Goal: Task Accomplishment & Management: Manage account settings

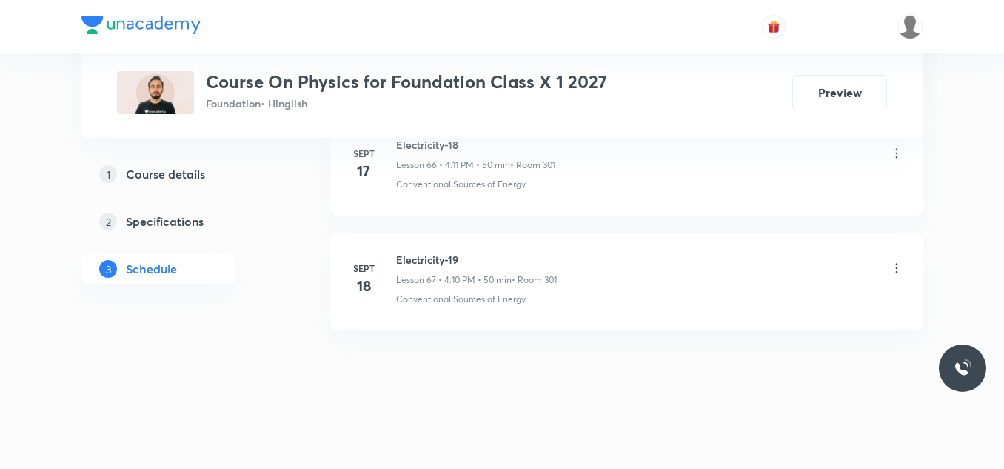
scroll to position [8405, 0]
click at [432, 263] on h6 "Electricity-19" at bounding box center [476, 259] width 161 height 16
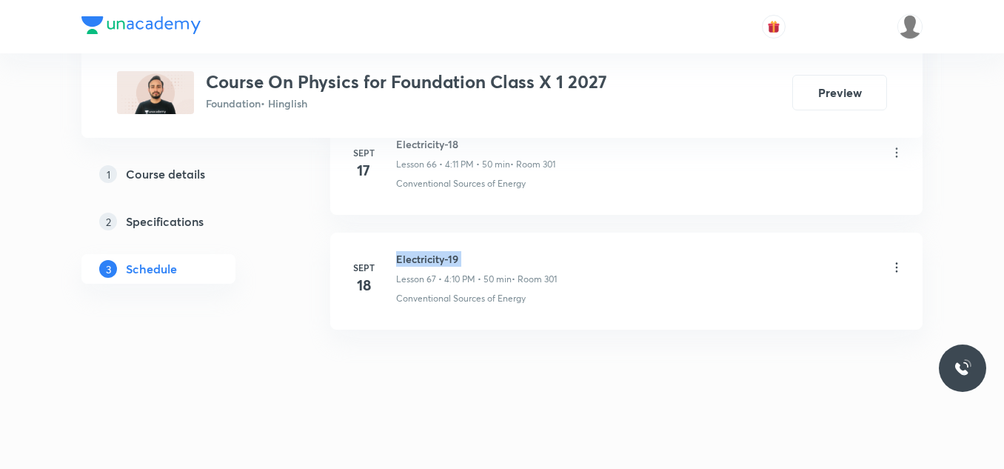
copy h6 "Electricity-19"
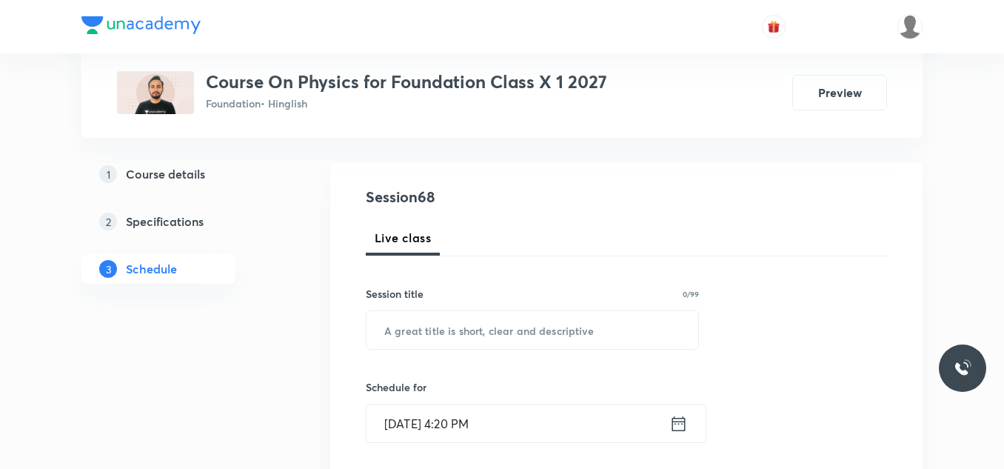
scroll to position [151, 0]
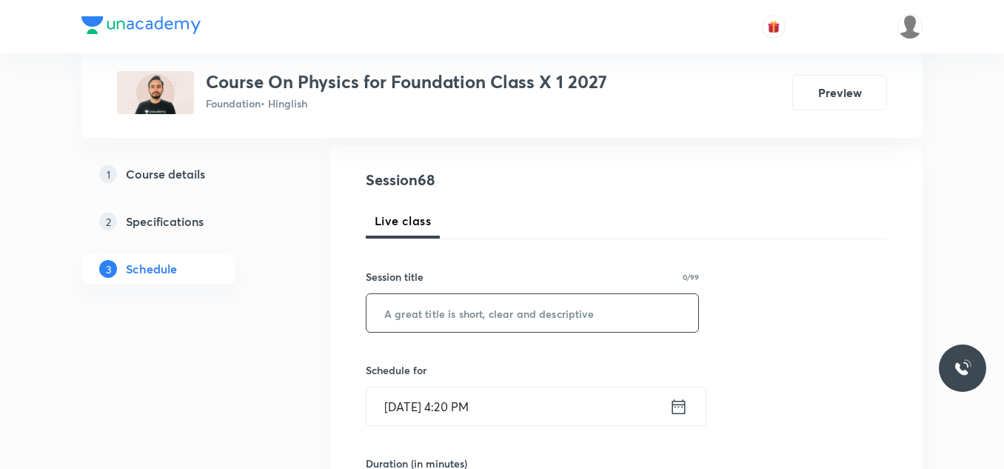
click at [415, 308] on input "text" at bounding box center [532, 313] width 332 height 38
paste input "Electricity-19"
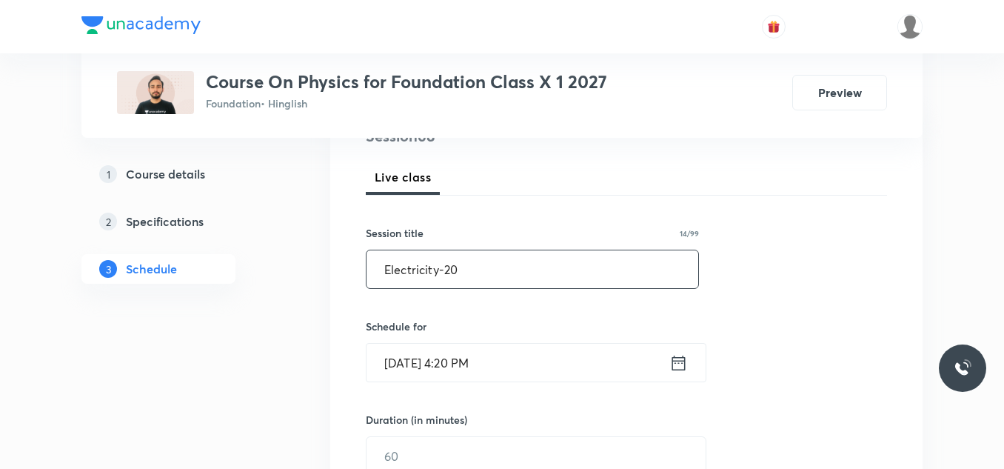
scroll to position [195, 0]
type input "Electricity-20"
click at [511, 364] on input "Oct 7, 2025, 4:20 PM" at bounding box center [517, 362] width 303 height 38
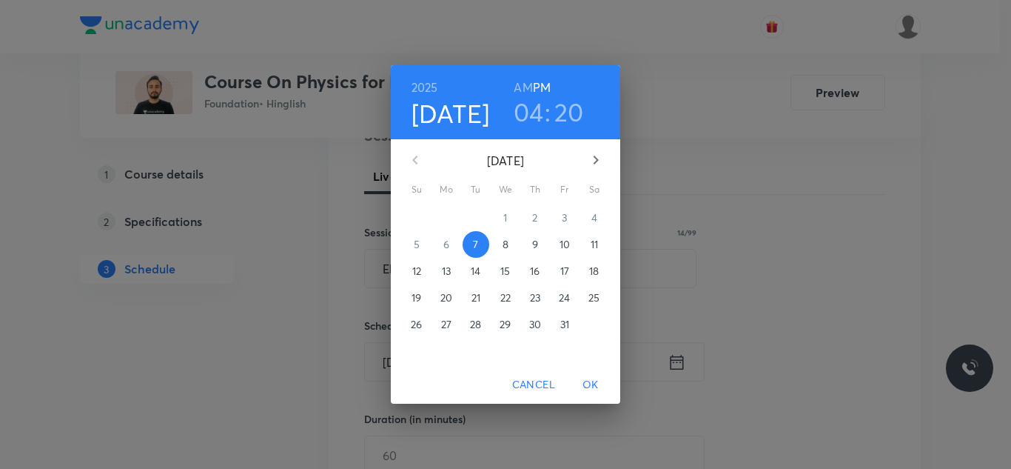
click at [537, 113] on h3 "04" at bounding box center [529, 111] width 30 height 31
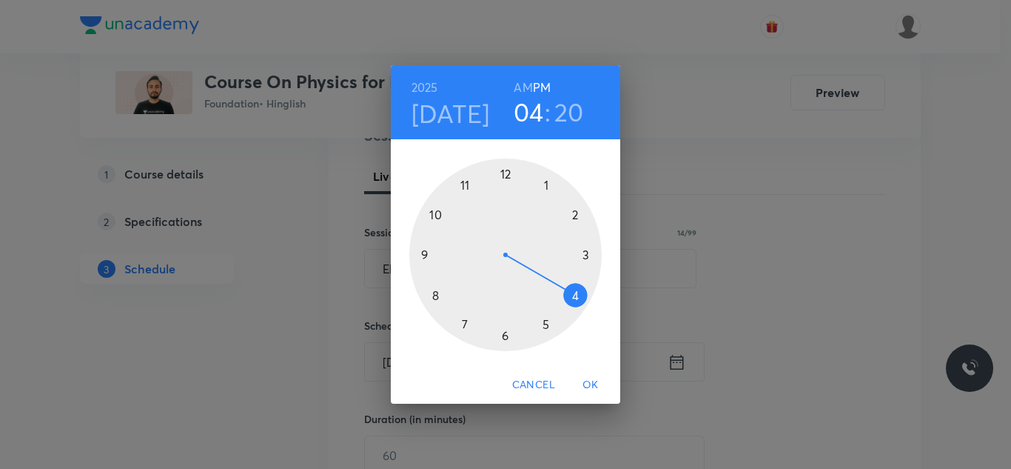
click at [546, 324] on div at bounding box center [505, 254] width 192 height 192
click at [591, 384] on span "OK" at bounding box center [591, 384] width 36 height 19
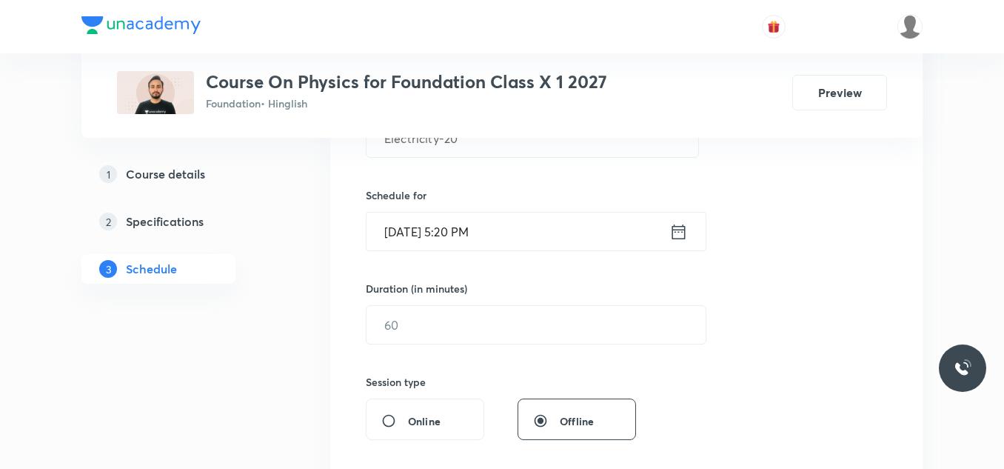
scroll to position [352, 0]
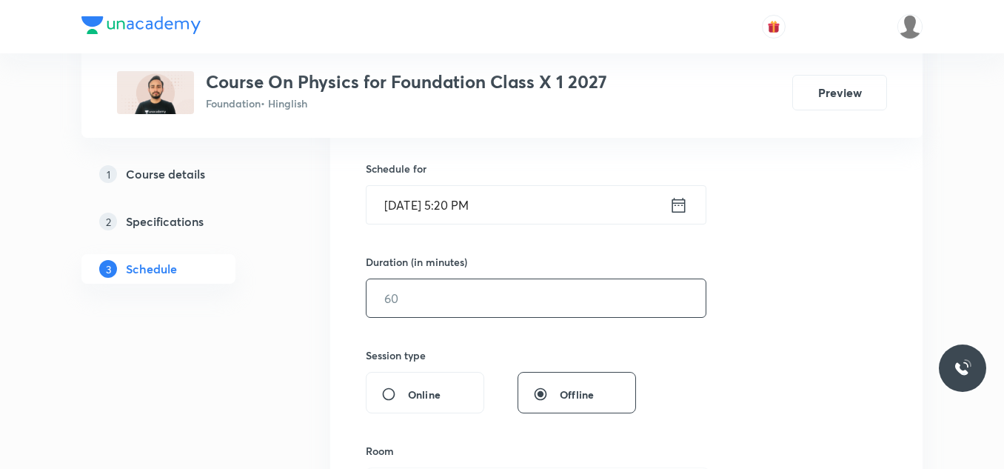
click at [417, 295] on input "text" at bounding box center [535, 298] width 339 height 38
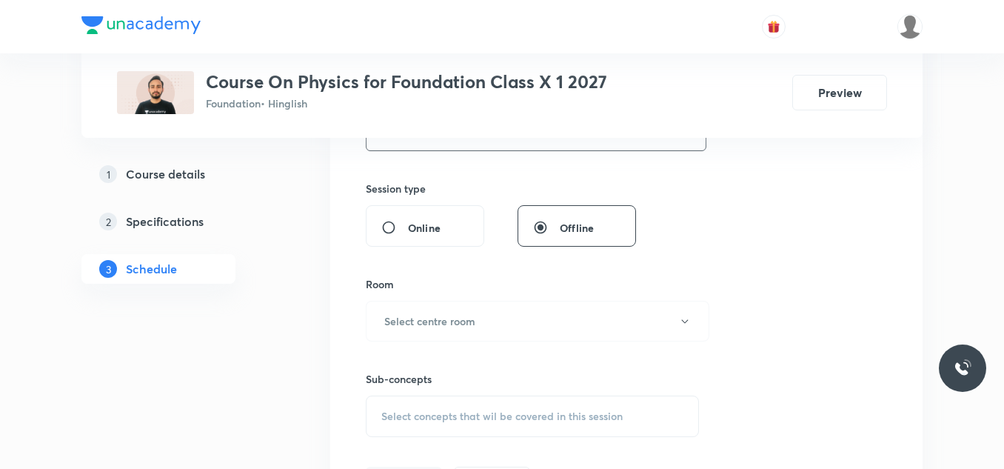
scroll to position [522, 0]
type input "50"
click at [423, 311] on h6 "Select centre room" at bounding box center [429, 318] width 91 height 16
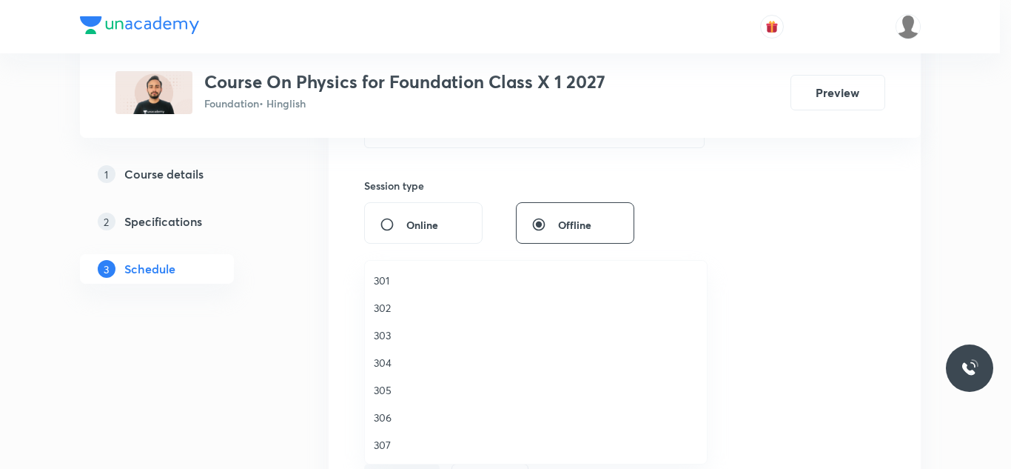
click at [392, 279] on span "301" at bounding box center [536, 280] width 324 height 16
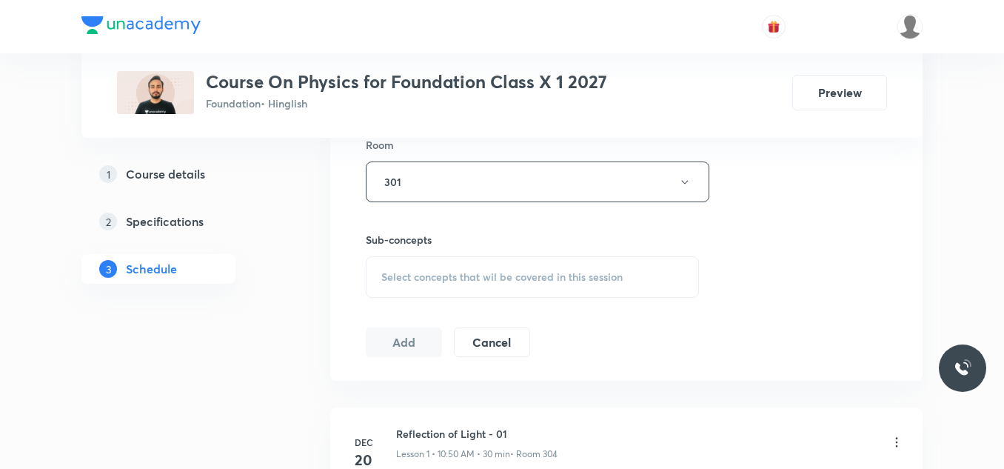
scroll to position [664, 0]
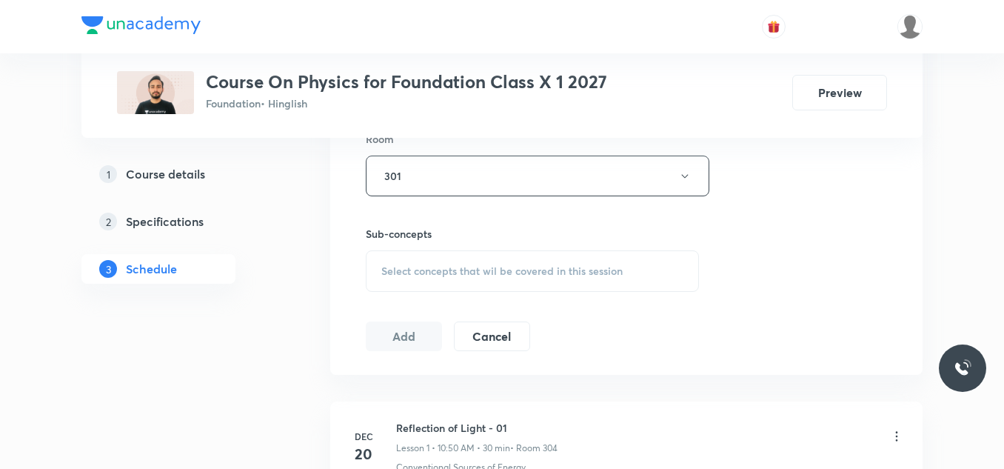
click at [392, 279] on div "Select concepts that wil be covered in this session" at bounding box center [532, 270] width 333 height 41
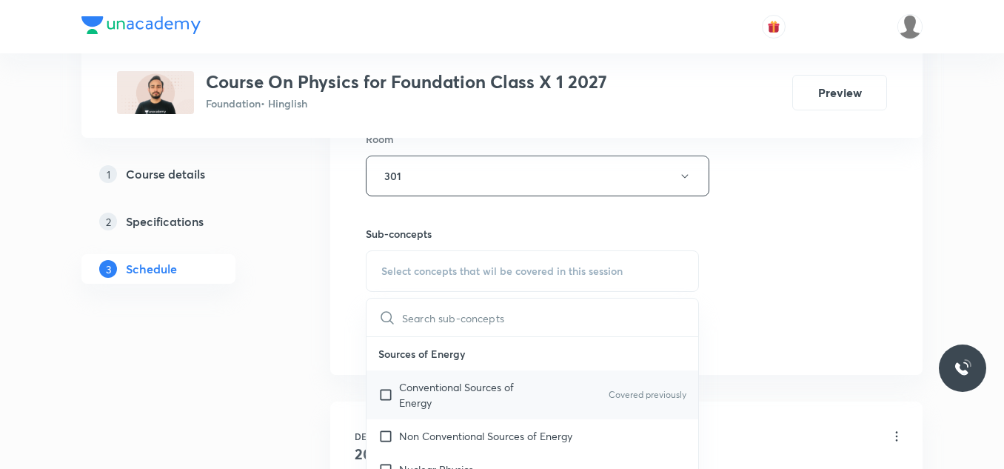
click at [422, 383] on p "Conventional Sources of Energy" at bounding box center [474, 394] width 150 height 31
checkbox input "true"
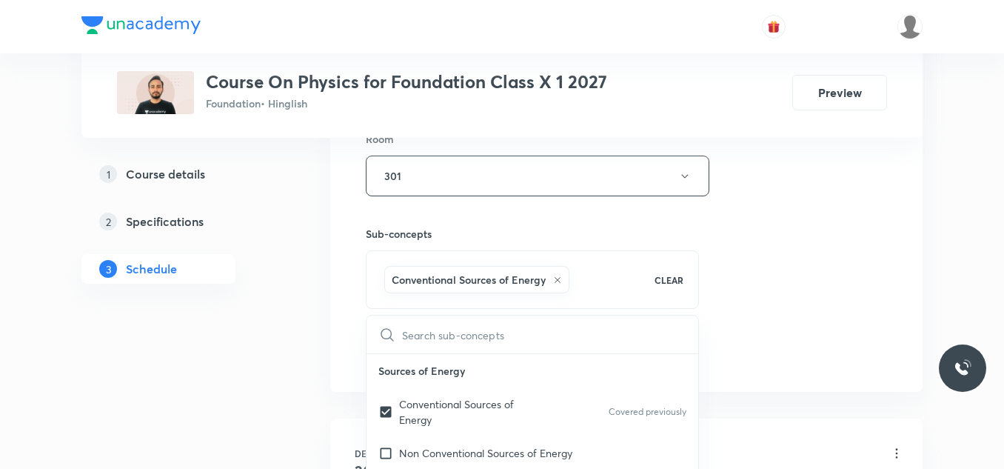
click at [363, 315] on div "Session 68 Live class Session title 14/99 Electricity-20 ​ Schedule for Oct 7, …" at bounding box center [626, 11] width 592 height 759
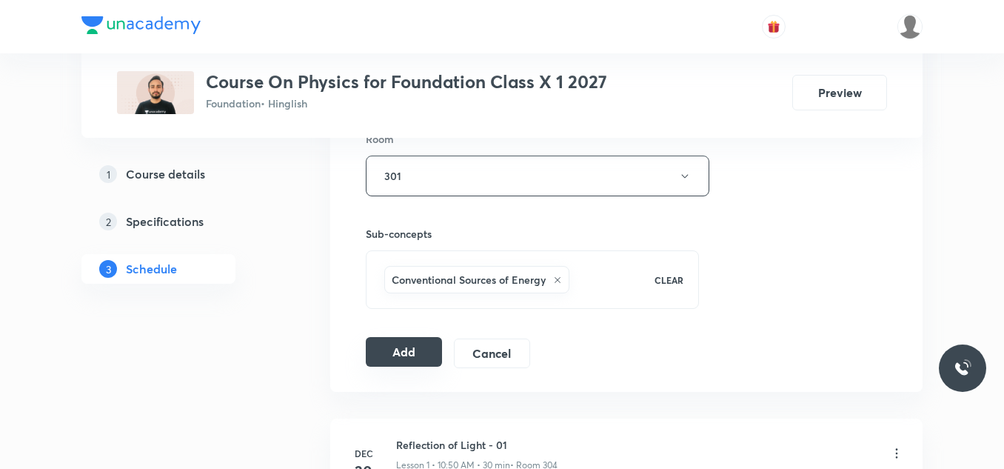
click at [389, 349] on button "Add" at bounding box center [404, 352] width 76 height 30
click at [420, 350] on button "Add" at bounding box center [404, 352] width 76 height 30
click at [398, 349] on button "Add" at bounding box center [404, 352] width 76 height 30
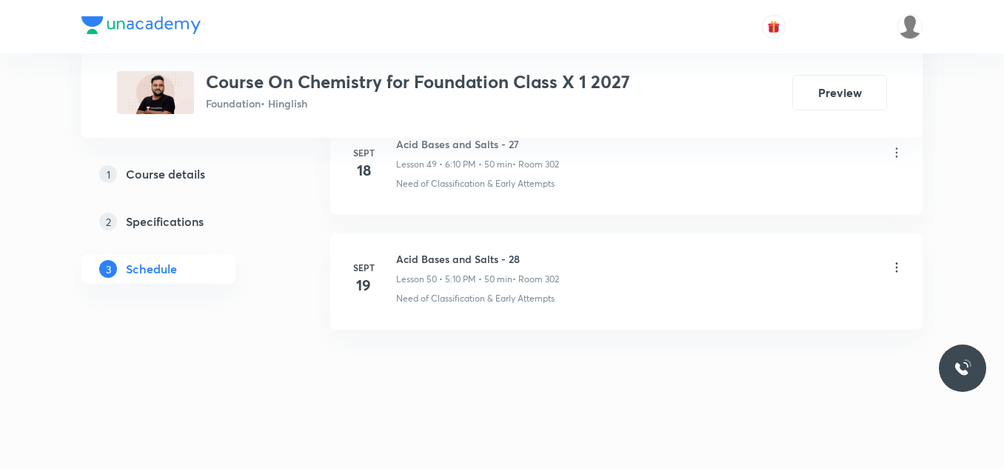
scroll to position [6455, 0]
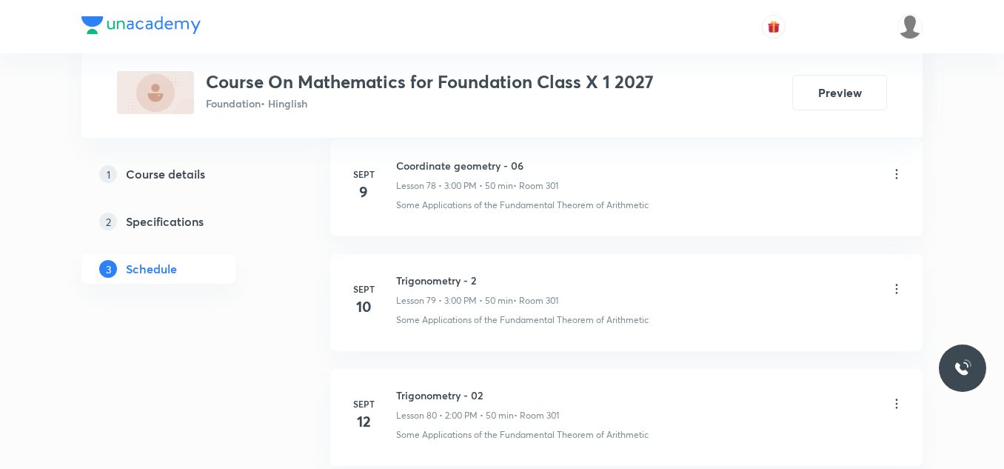
scroll to position [10356, 0]
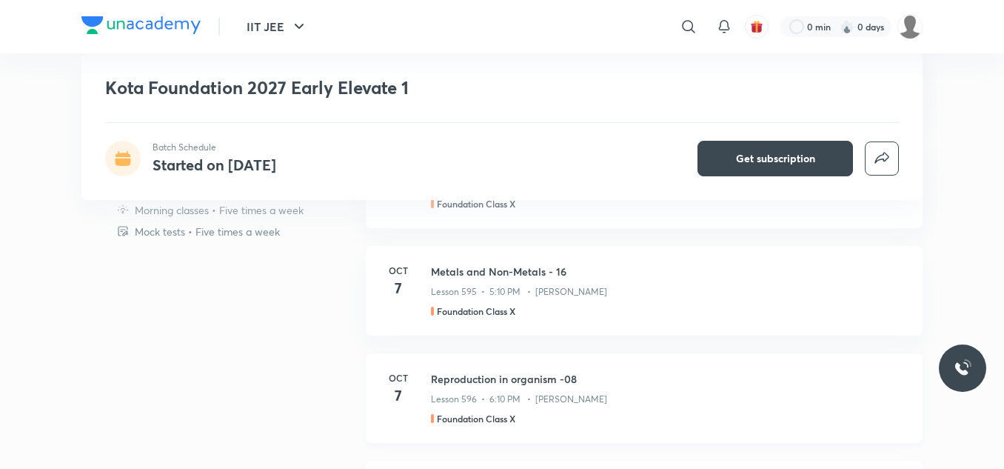
scroll to position [979, 0]
click at [573, 398] on p "Lesson 596 • 6:10 PM • Kiran Yogi" at bounding box center [519, 398] width 176 height 13
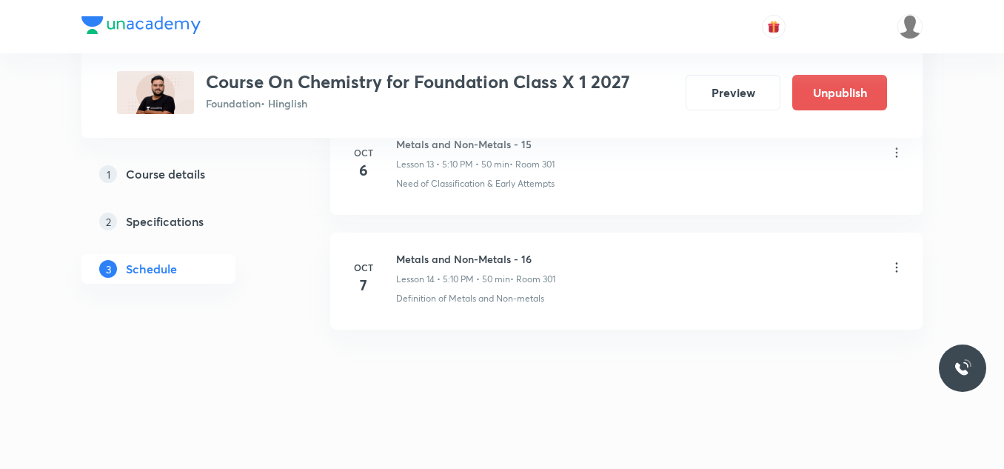
click at [891, 269] on icon at bounding box center [896, 267] width 15 height 15
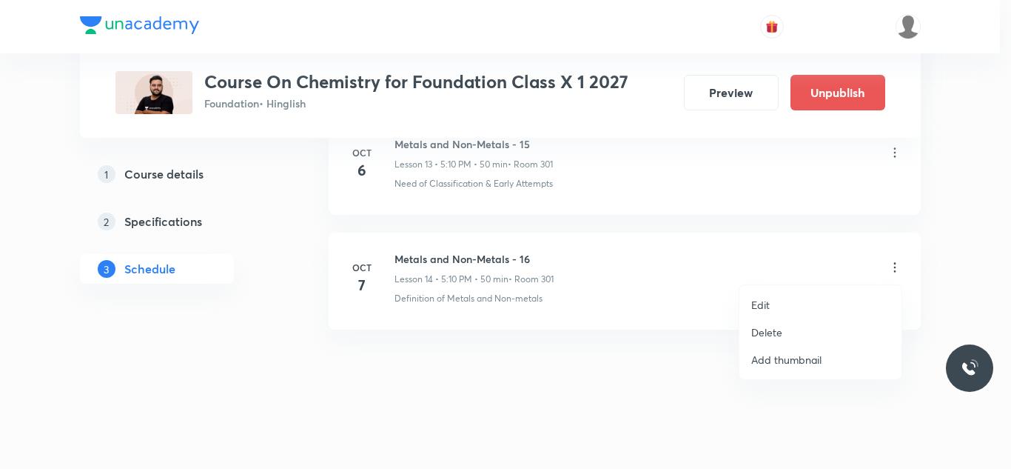
click at [766, 332] on p "Delete" at bounding box center [766, 332] width 31 height 16
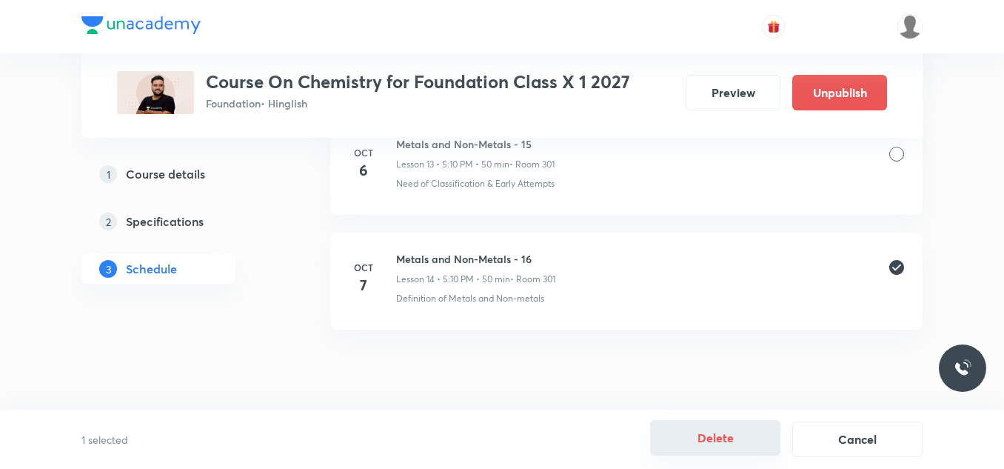
click at [699, 437] on button "Delete" at bounding box center [715, 438] width 130 height 36
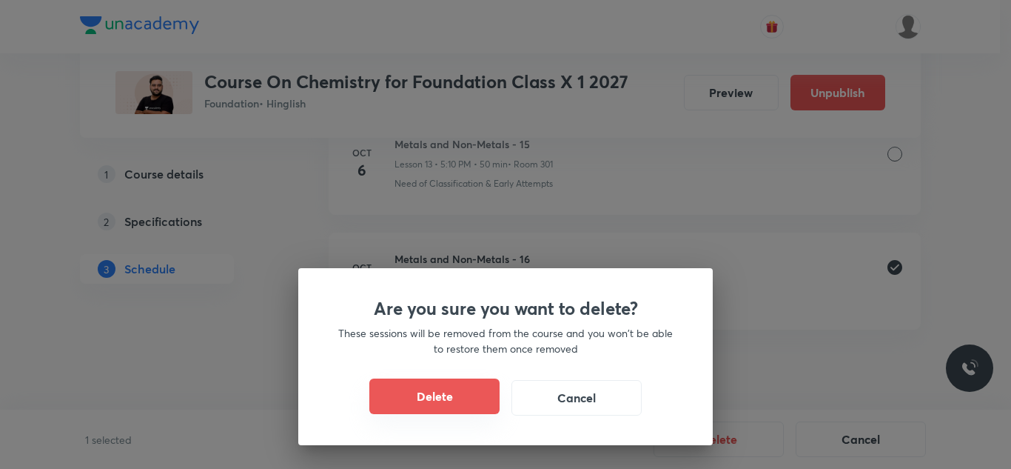
click at [437, 391] on button "Delete" at bounding box center [434, 396] width 130 height 36
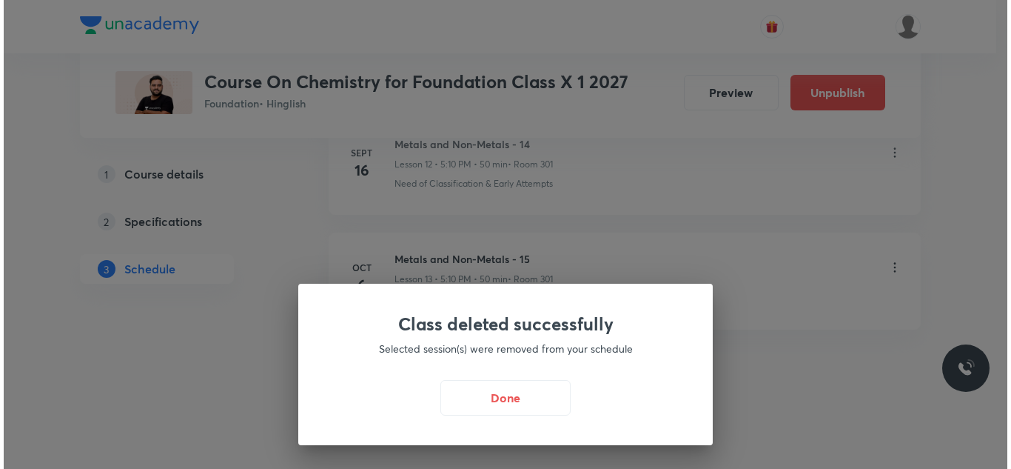
scroll to position [2210, 0]
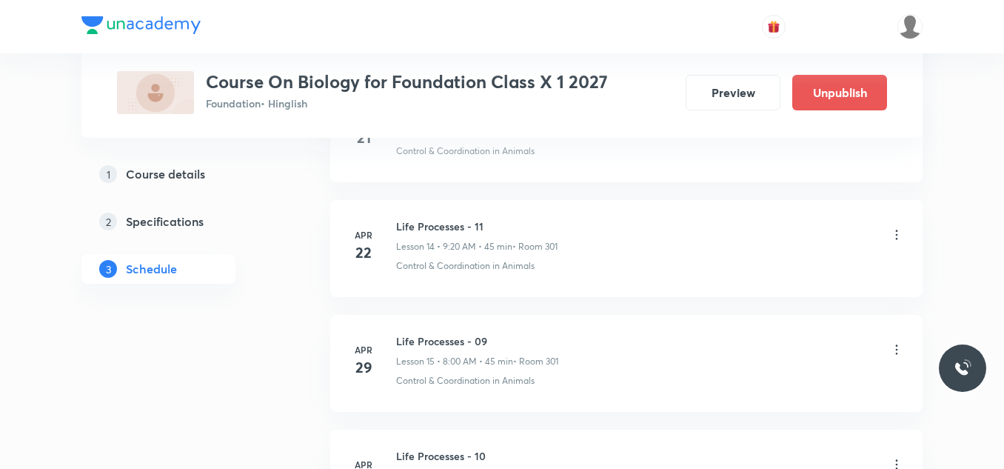
scroll to position [2394, 0]
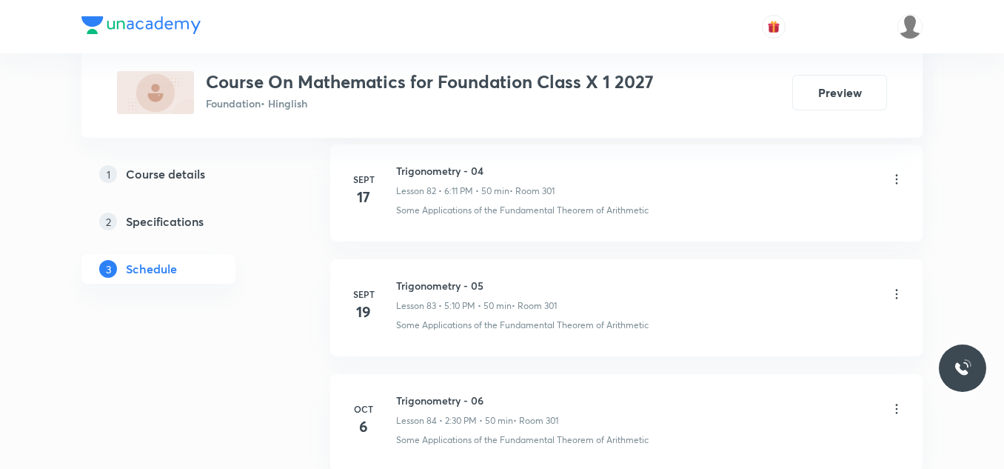
scroll to position [10356, 0]
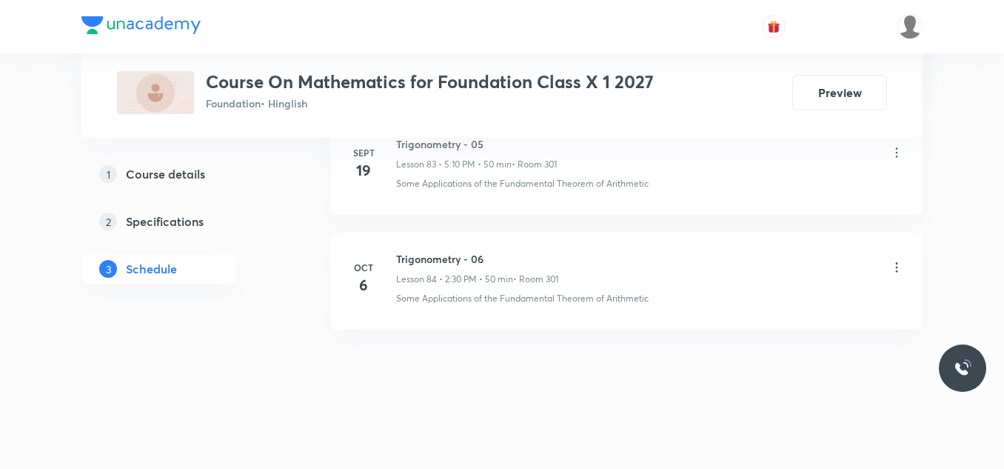
click at [430, 256] on h6 "Trigonometry - 06" at bounding box center [477, 259] width 162 height 16
copy h6 "Trigonometry - 06"
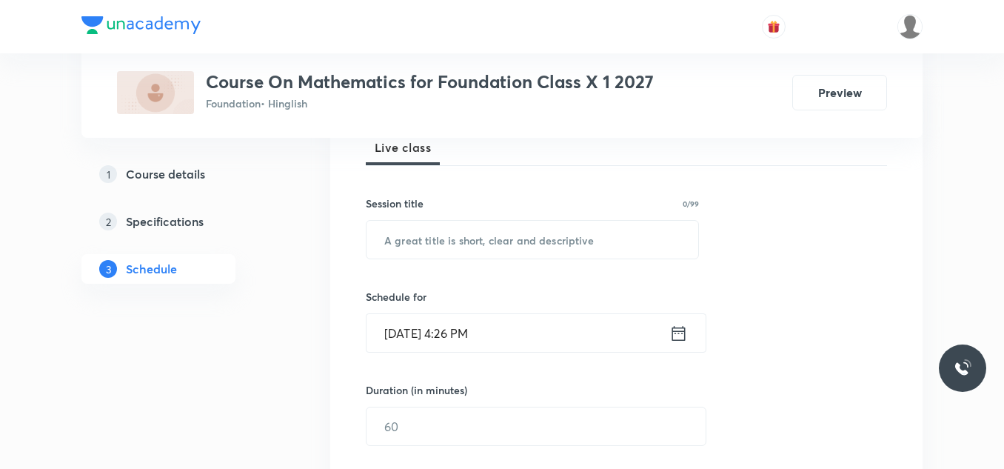
scroll to position [231, 0]
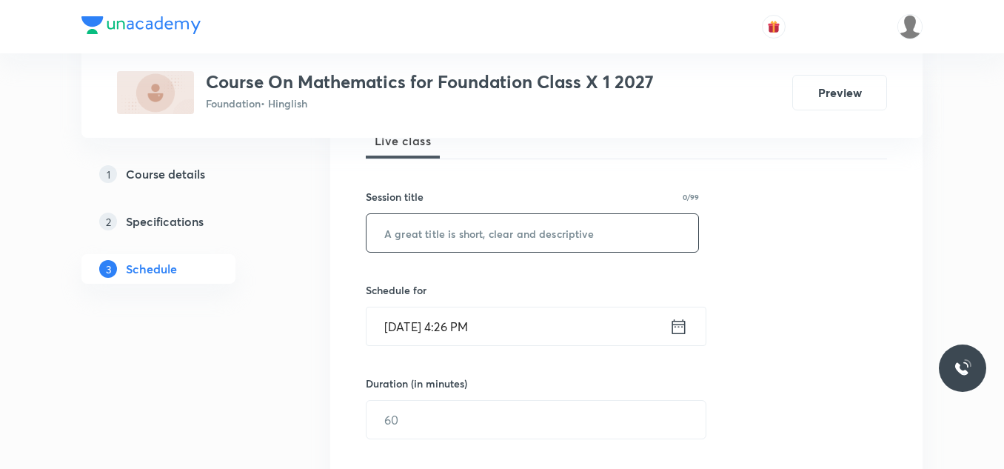
click at [415, 235] on input "text" at bounding box center [532, 233] width 332 height 38
paste input "Trigonometry - 06"
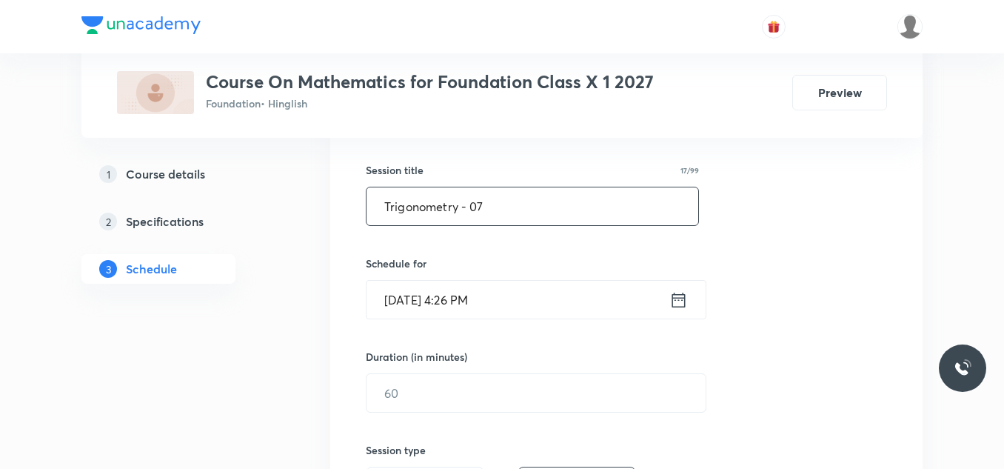
type input "Trigonometry - 07"
click at [506, 289] on input "Oct 7, 2025, 4:26 PM" at bounding box center [517, 300] width 303 height 38
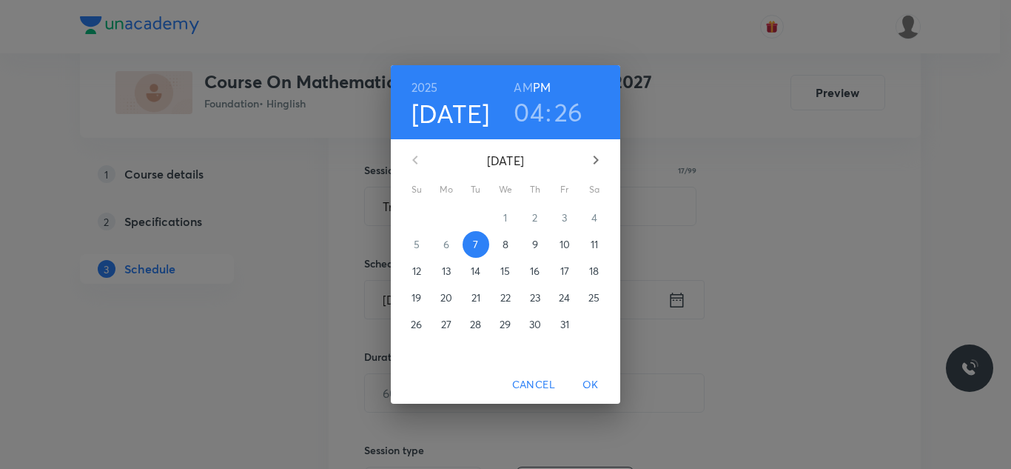
click at [536, 106] on h3 "04" at bounding box center [529, 111] width 30 height 31
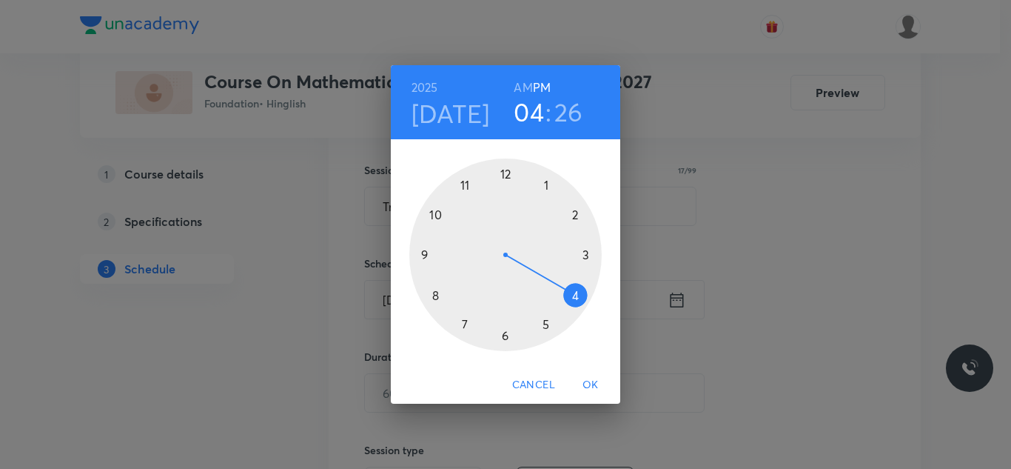
click at [506, 333] on div at bounding box center [505, 254] width 192 height 192
click at [574, 215] on div at bounding box center [505, 254] width 192 height 192
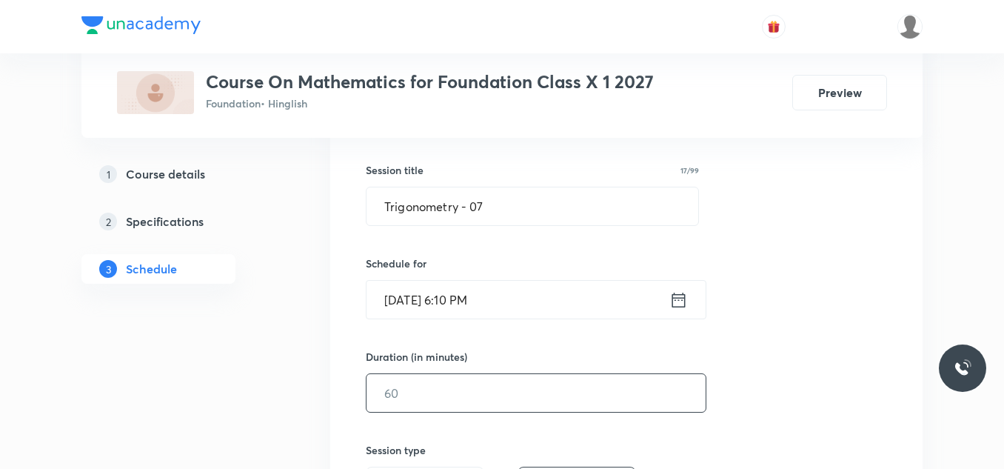
click at [416, 393] on input "text" at bounding box center [535, 393] width 339 height 38
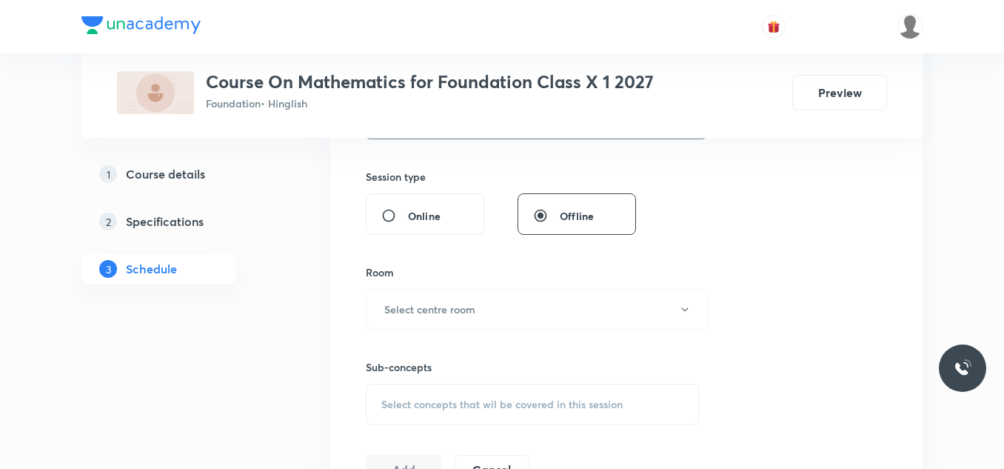
scroll to position [540, 0]
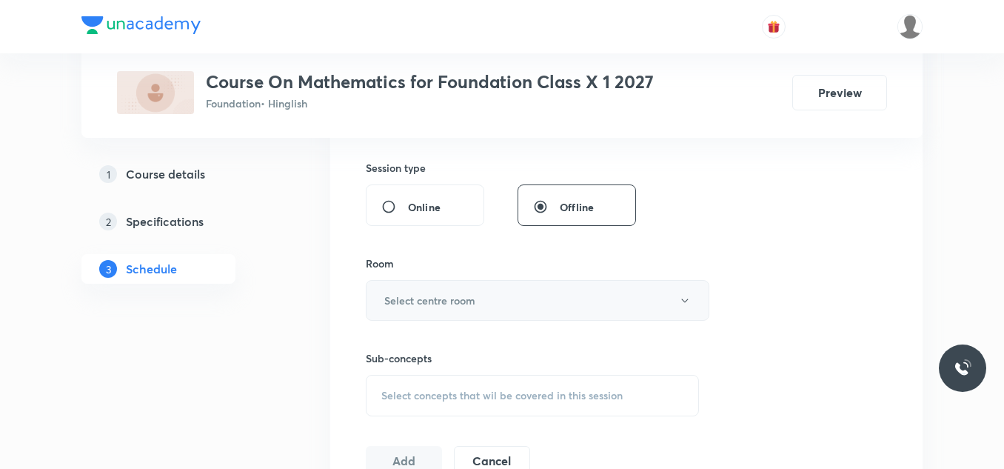
type input "50"
click at [460, 306] on h6 "Select centre room" at bounding box center [429, 300] width 91 height 16
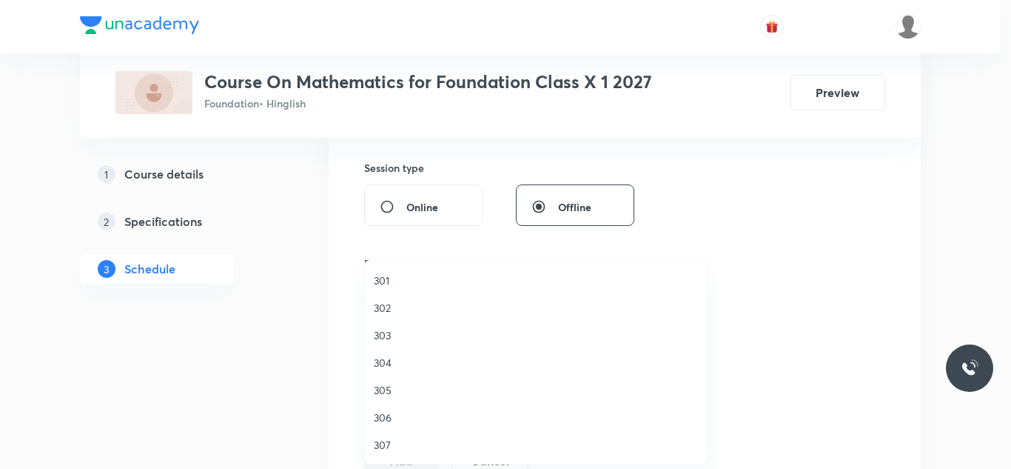
click at [384, 278] on span "301" at bounding box center [536, 280] width 324 height 16
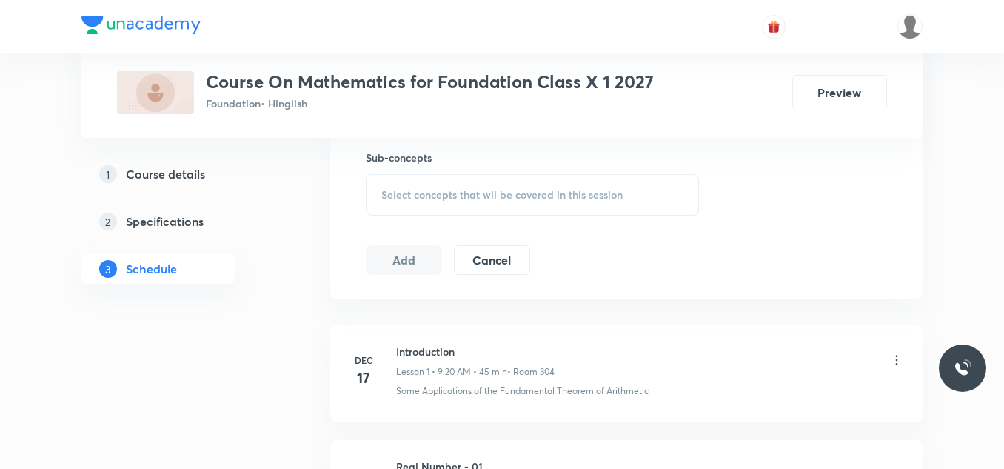
scroll to position [749, 0]
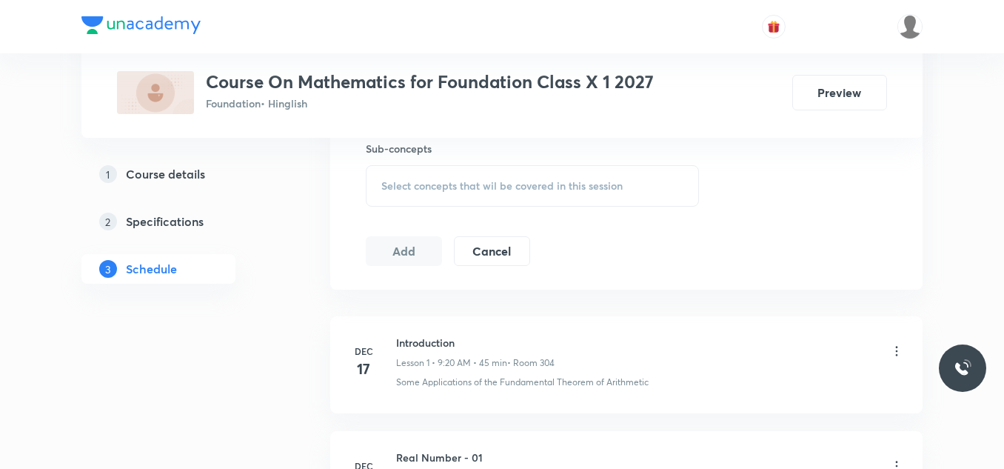
click at [431, 180] on span "Select concepts that wil be covered in this session" at bounding box center [501, 186] width 241 height 12
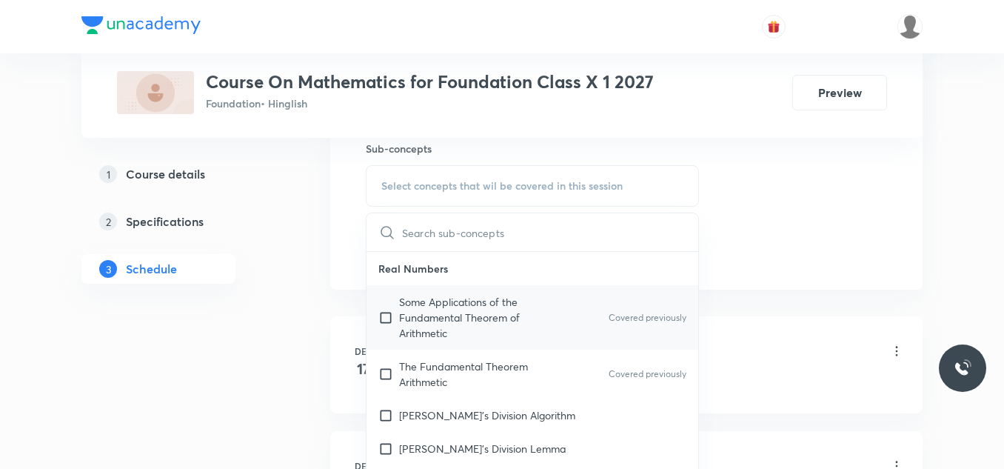
click at [426, 316] on p "Some Applications of the Fundamental Theorem of Arithmetic" at bounding box center [474, 317] width 150 height 47
checkbox input "true"
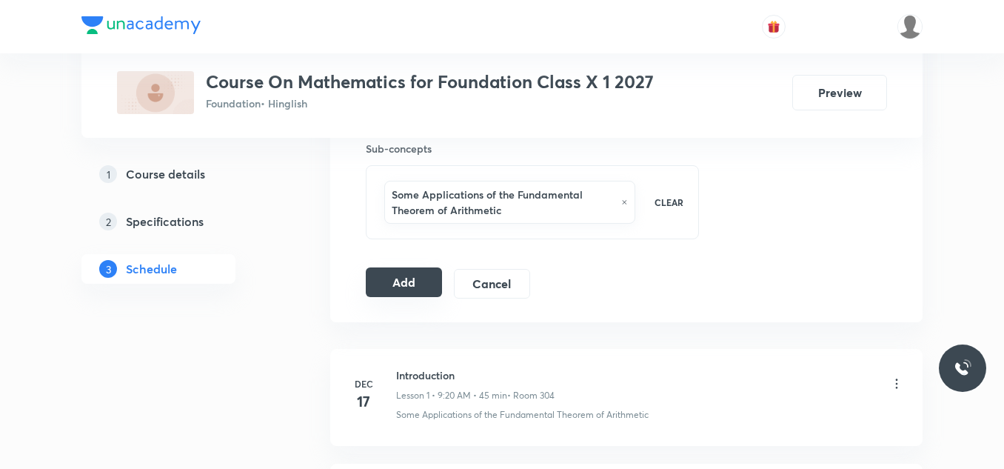
click at [402, 278] on button "Add" at bounding box center [404, 282] width 76 height 30
click at [393, 271] on button "Add" at bounding box center [404, 282] width 76 height 30
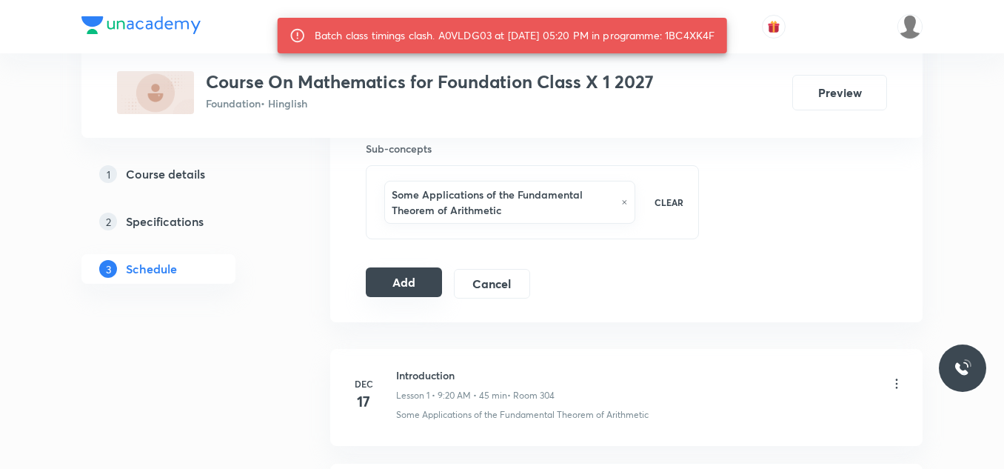
click at [410, 280] on button "Add" at bounding box center [404, 282] width 76 height 30
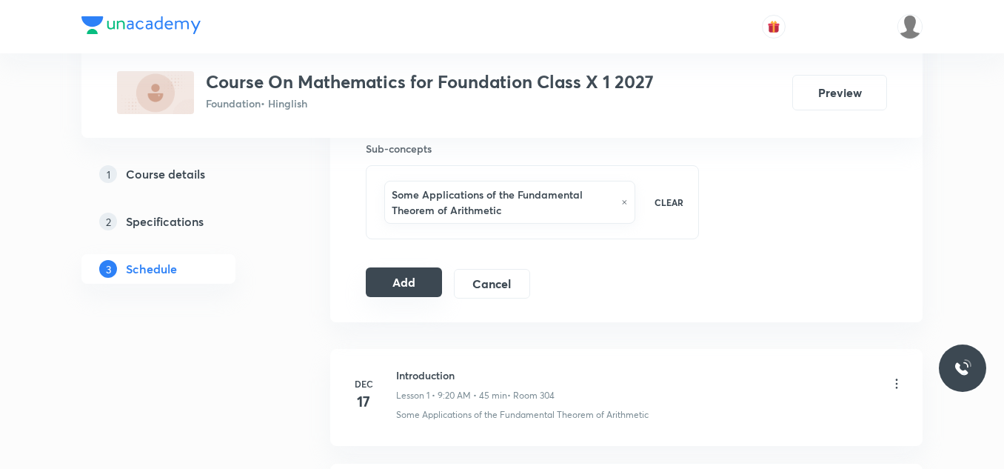
click at [410, 280] on button "Add" at bounding box center [404, 282] width 76 height 30
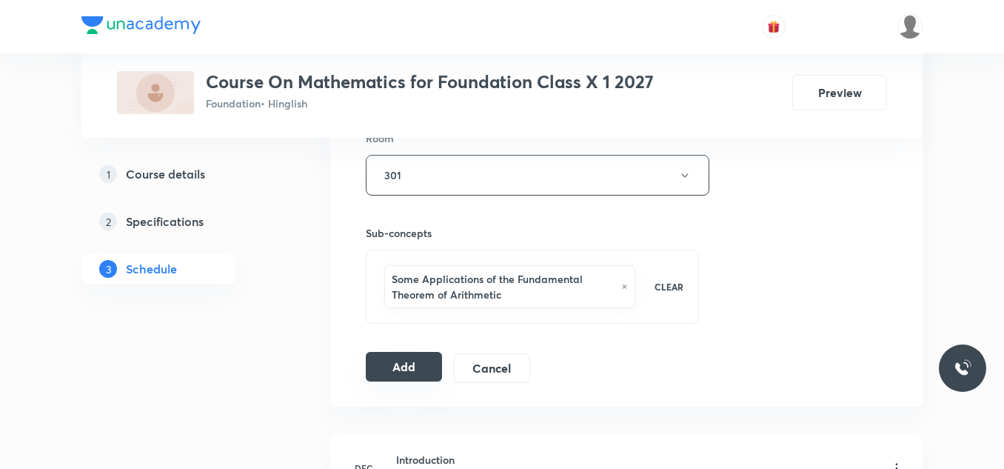
scroll to position [667, 0]
click at [386, 367] on button "Add" at bounding box center [404, 364] width 76 height 30
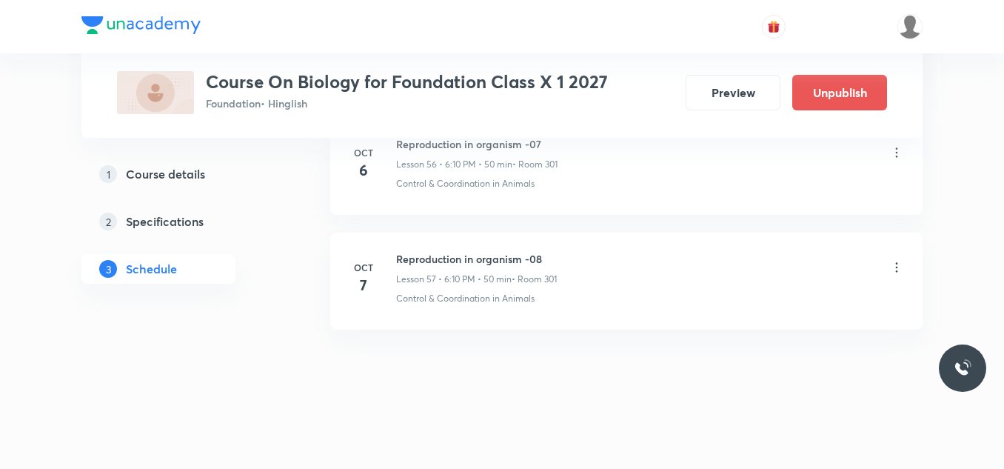
scroll to position [7258, 0]
click at [896, 270] on icon at bounding box center [897, 267] width 2 height 10
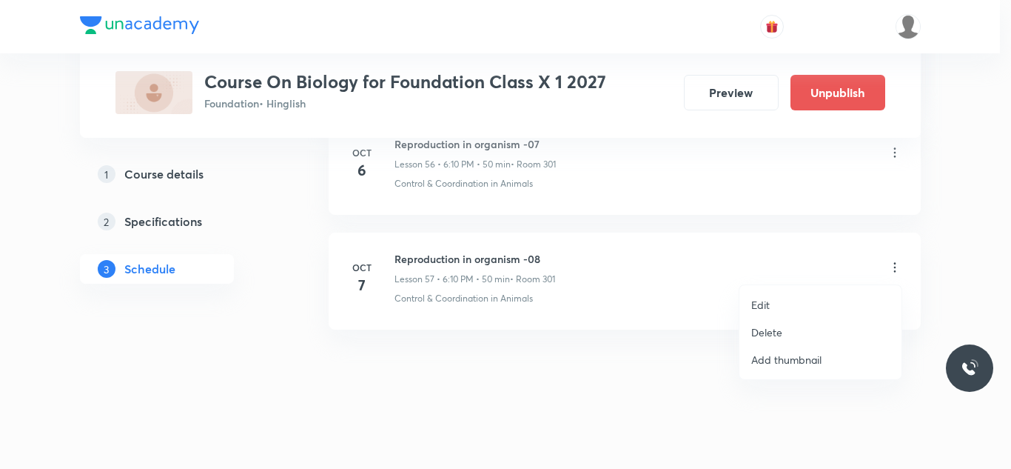
click at [777, 326] on p "Delete" at bounding box center [766, 332] width 31 height 16
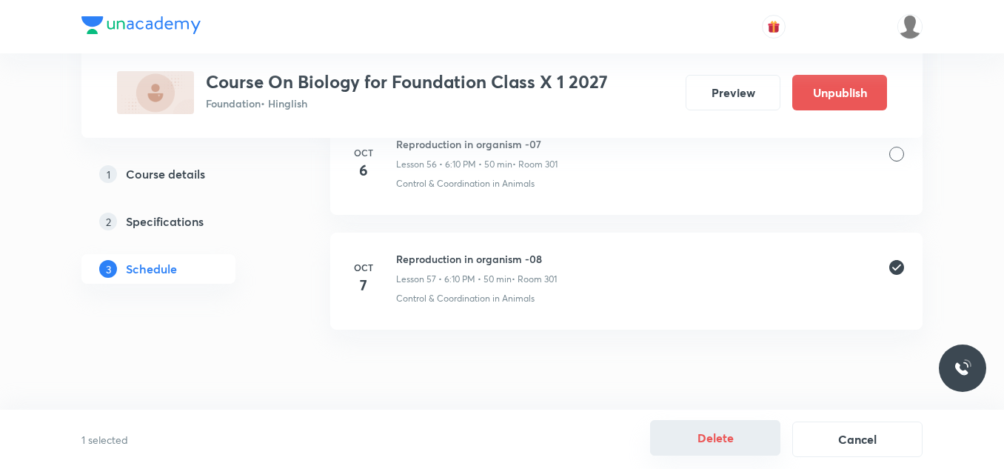
click at [696, 435] on button "Delete" at bounding box center [715, 438] width 130 height 36
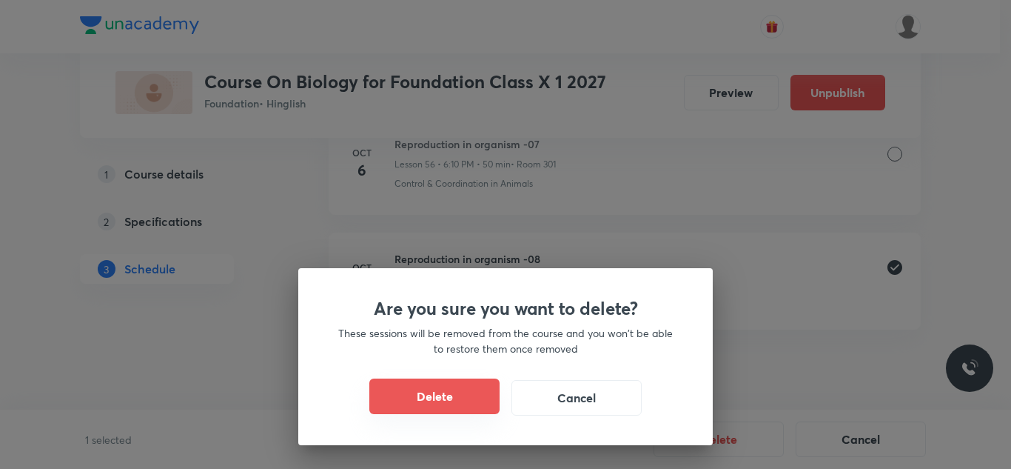
click at [444, 389] on button "Delete" at bounding box center [434, 396] width 130 height 36
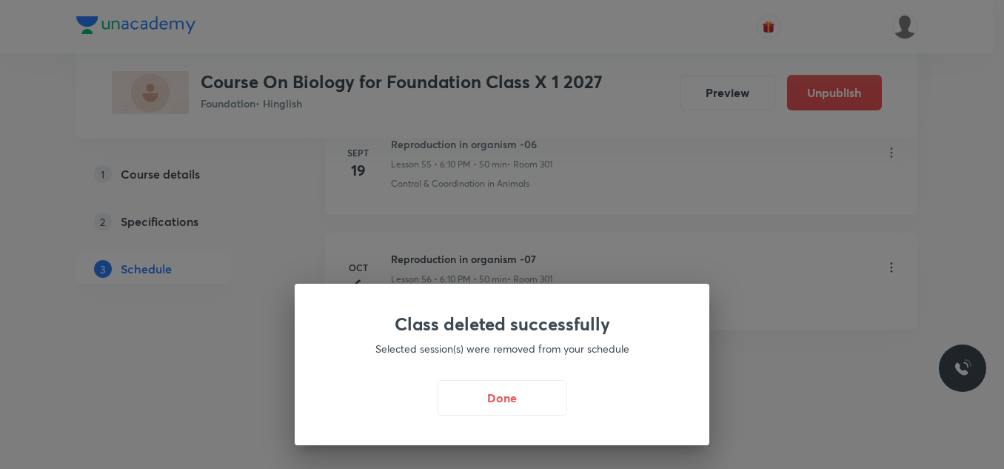
scroll to position [7143, 0]
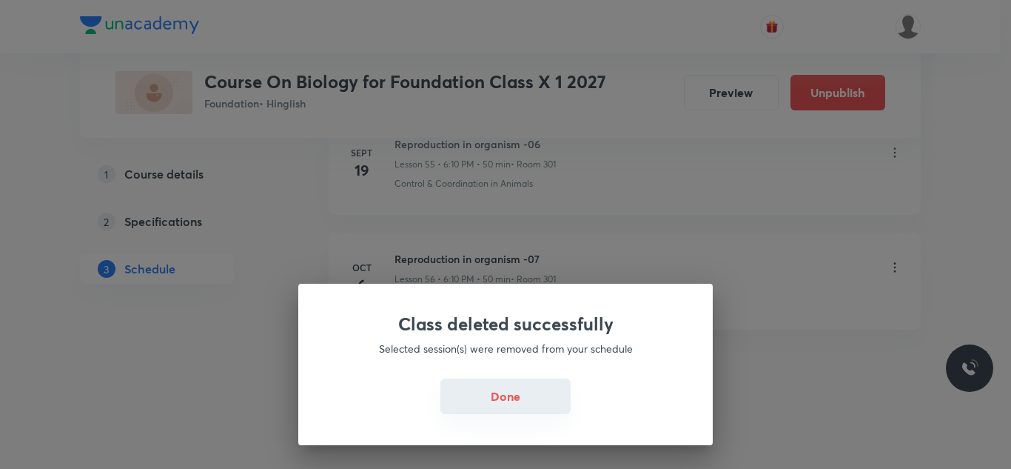
click at [503, 398] on button "Done" at bounding box center [505, 396] width 130 height 36
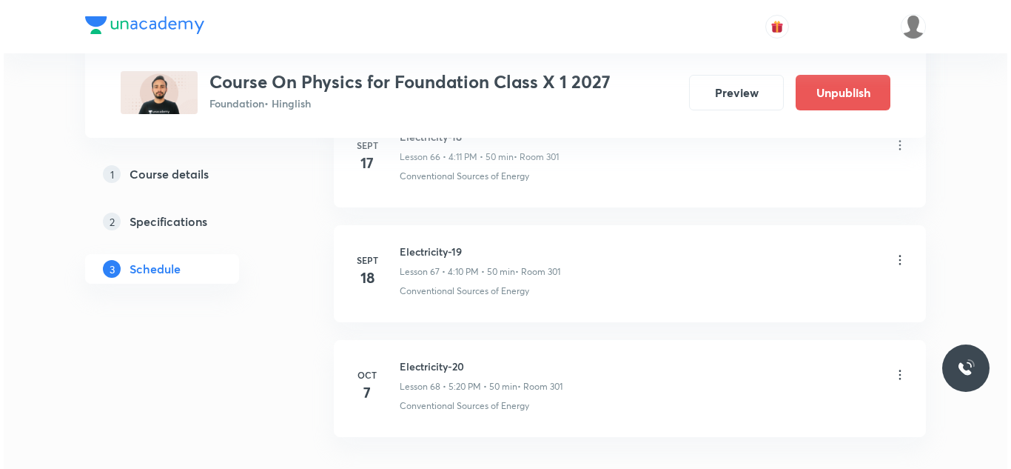
scroll to position [8520, 0]
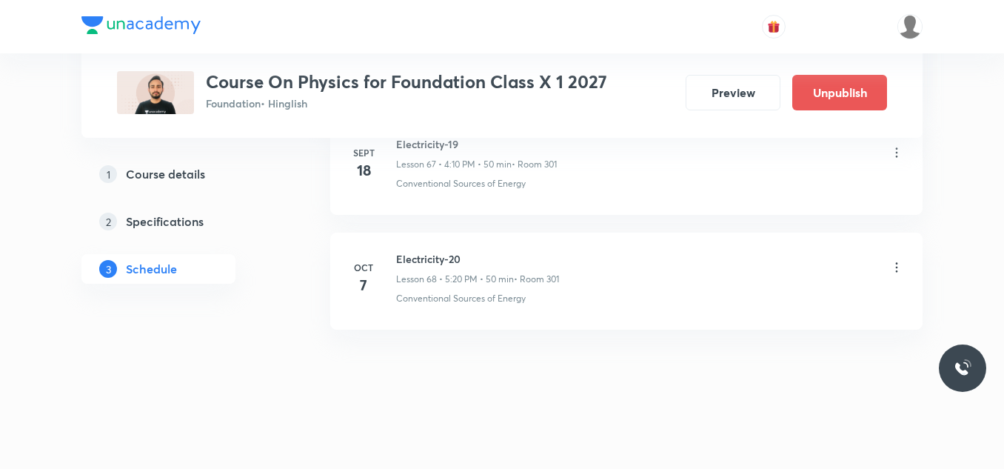
click at [896, 268] on icon at bounding box center [897, 267] width 2 height 10
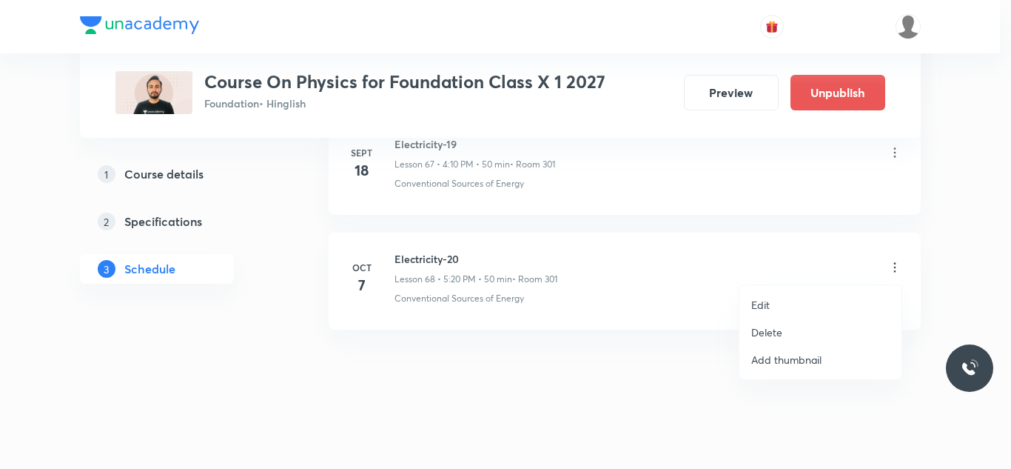
click at [781, 305] on li "Edit" at bounding box center [821, 304] width 162 height 27
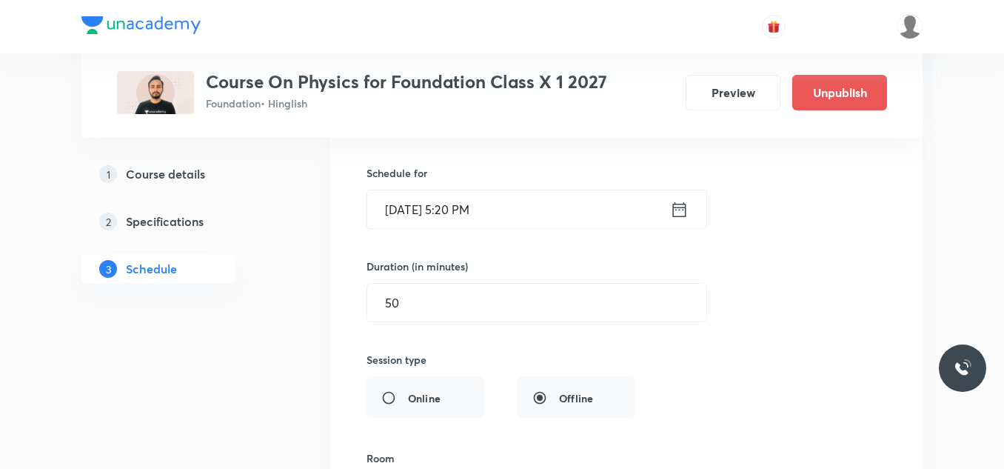
scroll to position [8030, 0]
click at [538, 216] on input "[DATE] 5:20 PM" at bounding box center [518, 212] width 303 height 38
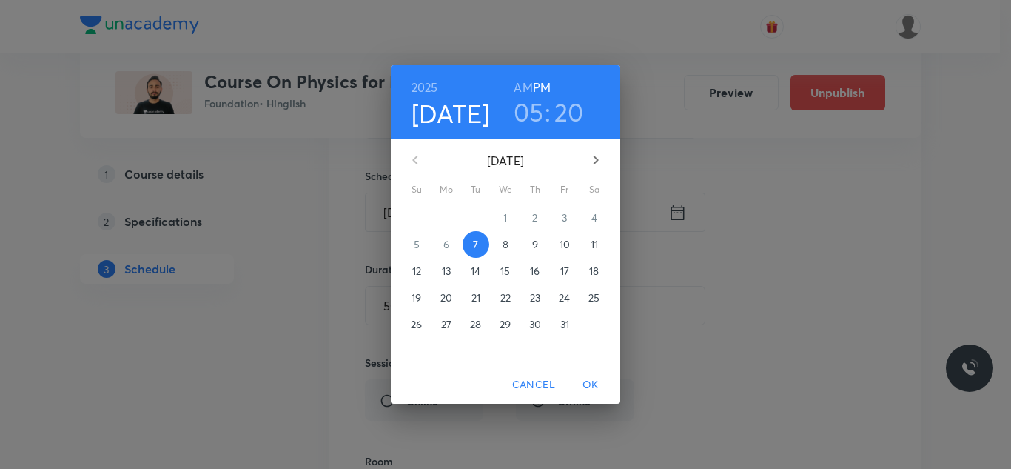
click at [560, 116] on h3 "20" at bounding box center [569, 111] width 30 height 31
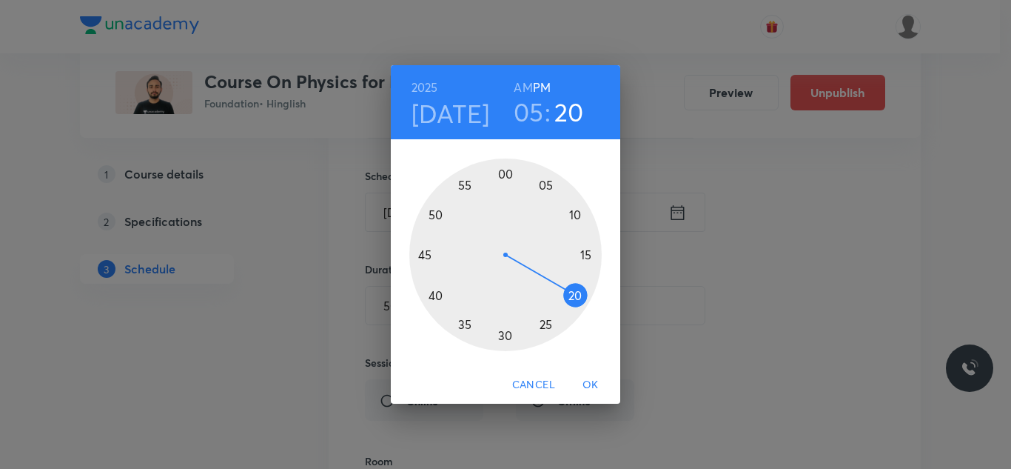
click at [572, 212] on div at bounding box center [505, 254] width 192 height 192
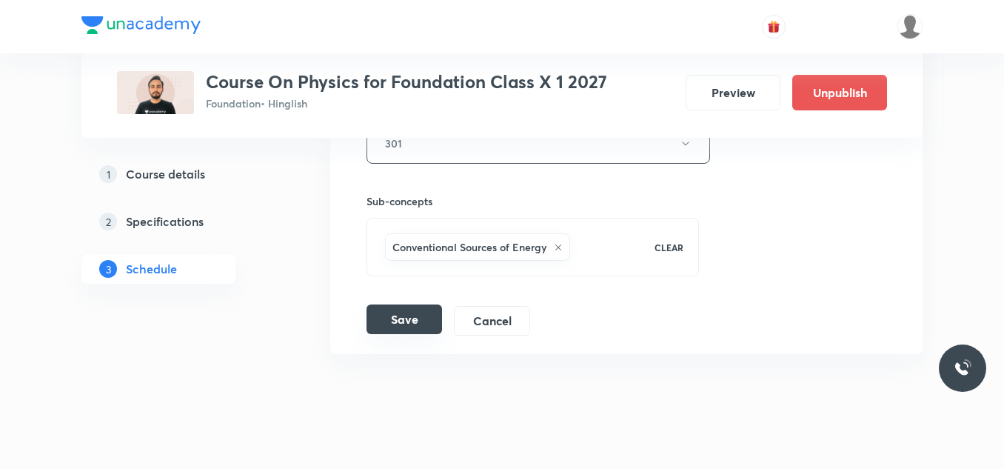
scroll to position [8386, 0]
click at [398, 326] on button "Save" at bounding box center [404, 319] width 76 height 30
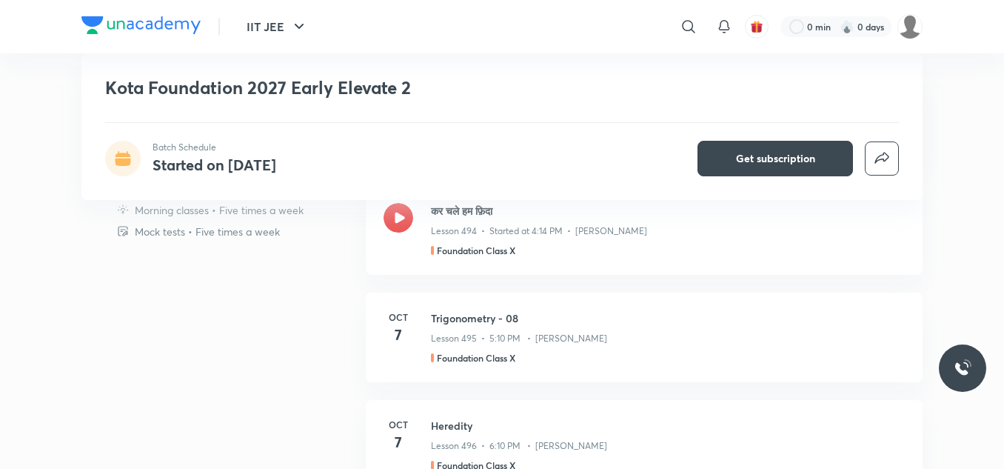
scroll to position [825, 0]
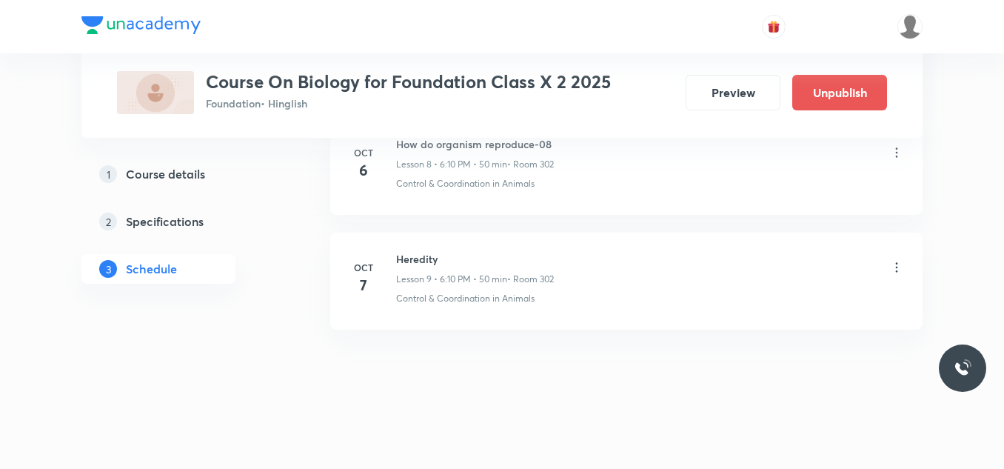
scroll to position [1751, 0]
click at [900, 267] on icon at bounding box center [896, 267] width 15 height 15
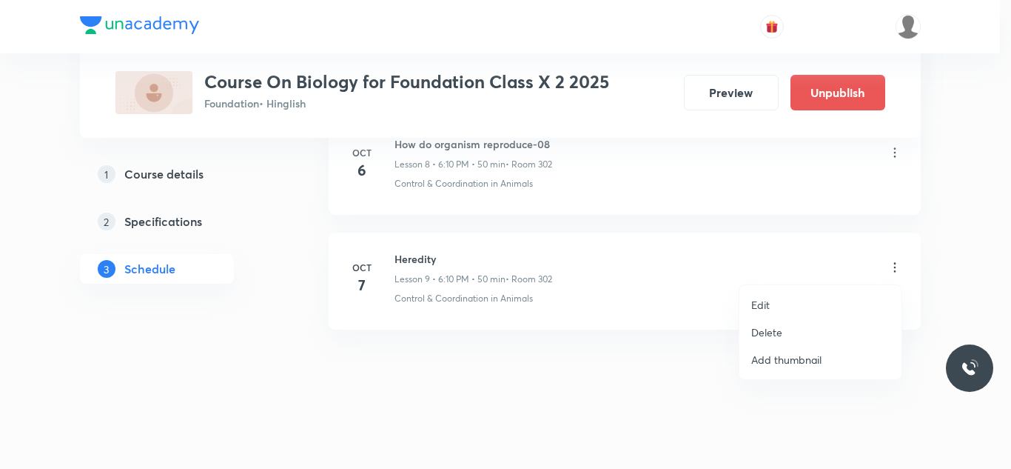
click at [765, 309] on p "Edit" at bounding box center [760, 305] width 19 height 16
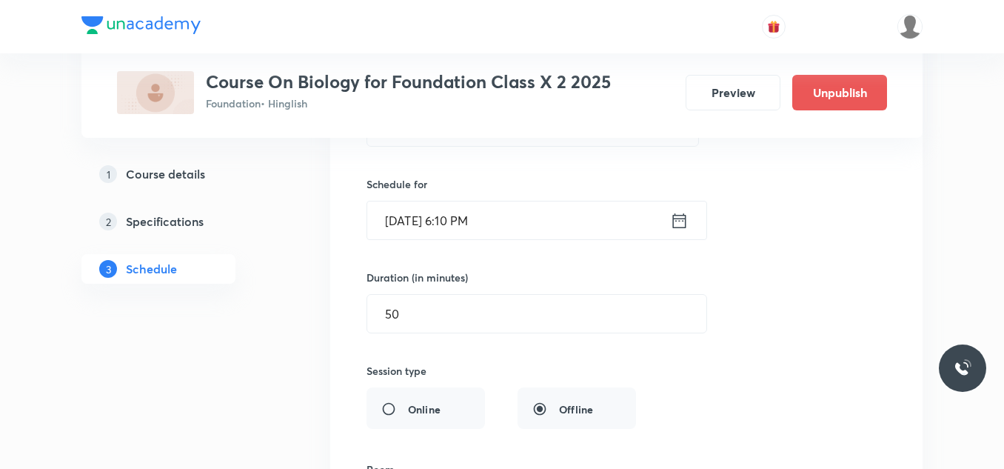
scroll to position [1252, 0]
click at [530, 215] on input "[DATE] 6:10 PM" at bounding box center [518, 221] width 303 height 38
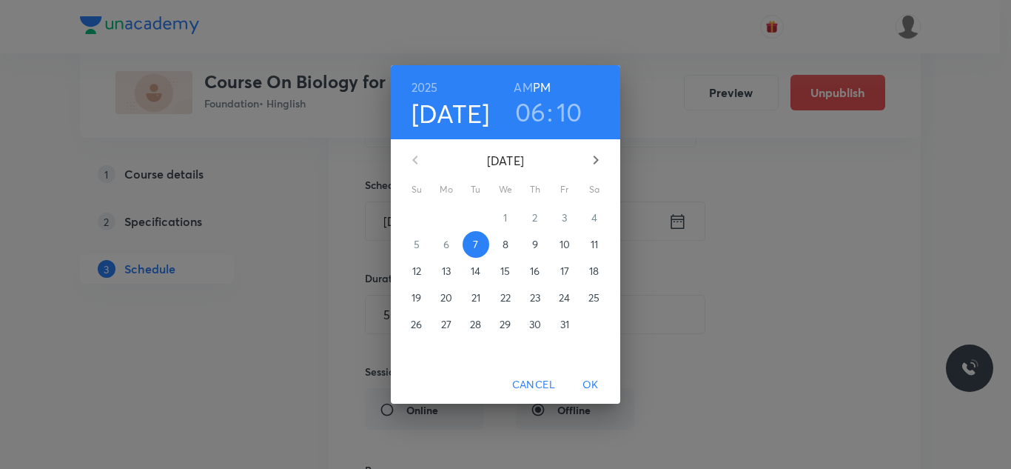
click at [534, 247] on p "9" at bounding box center [535, 244] width 6 height 15
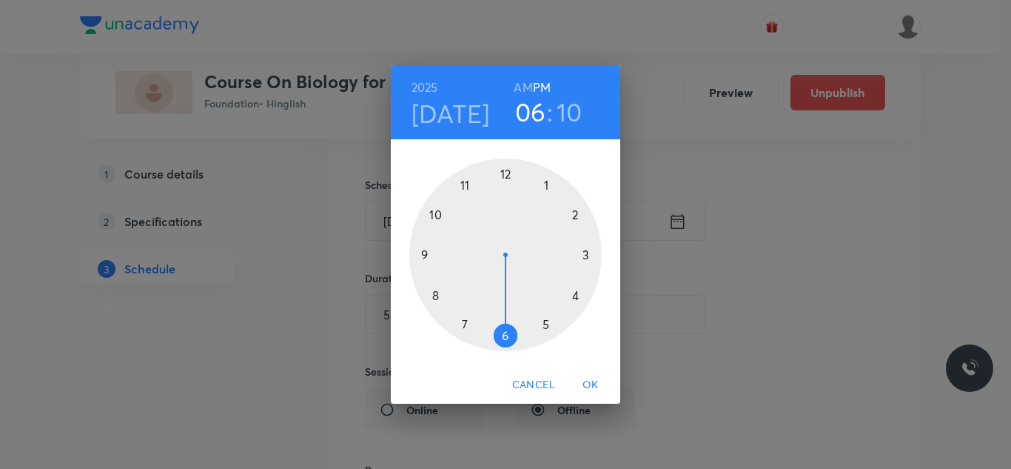
click at [575, 296] on div at bounding box center [505, 254] width 192 height 192
click at [593, 384] on span "OK" at bounding box center [591, 384] width 36 height 19
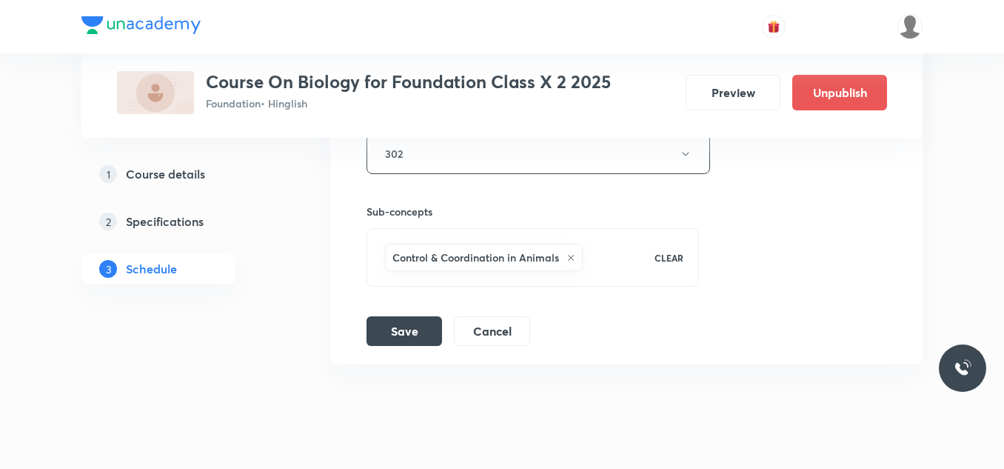
scroll to position [1606, 0]
click at [410, 331] on button "Save" at bounding box center [404, 329] width 76 height 30
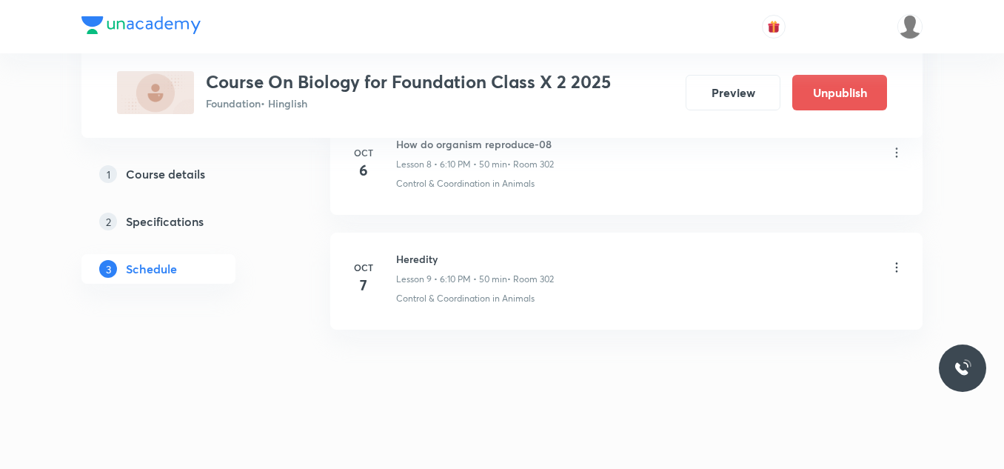
scroll to position [1070, 0]
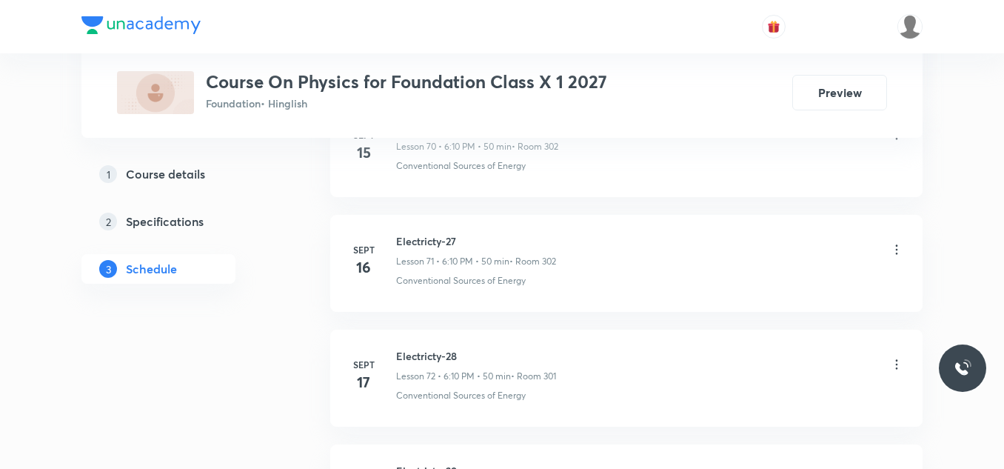
scroll to position [9094, 0]
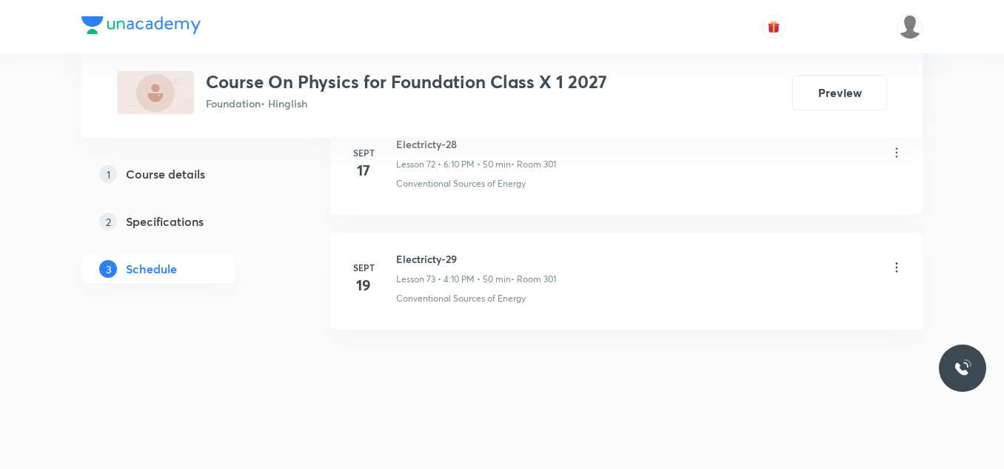
click at [429, 259] on h6 "Electricty-29" at bounding box center [476, 259] width 160 height 16
copy h6 "Electricty-29"
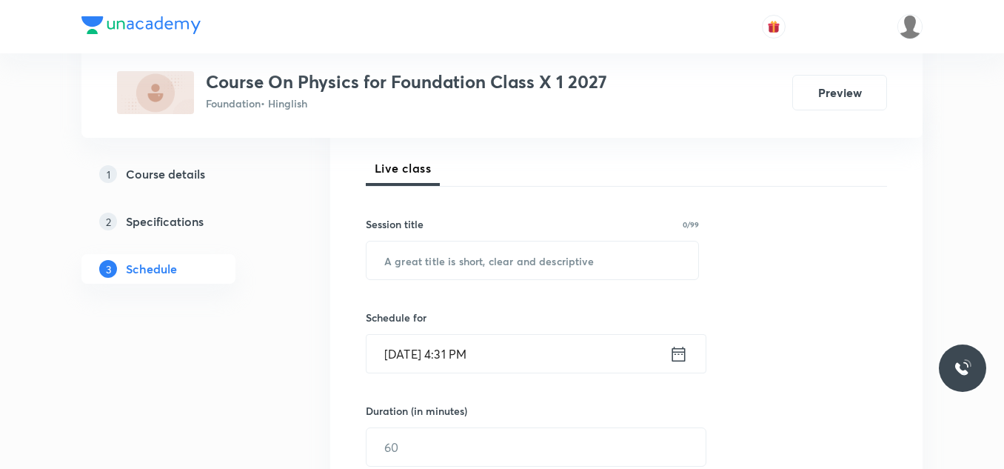
scroll to position [224, 0]
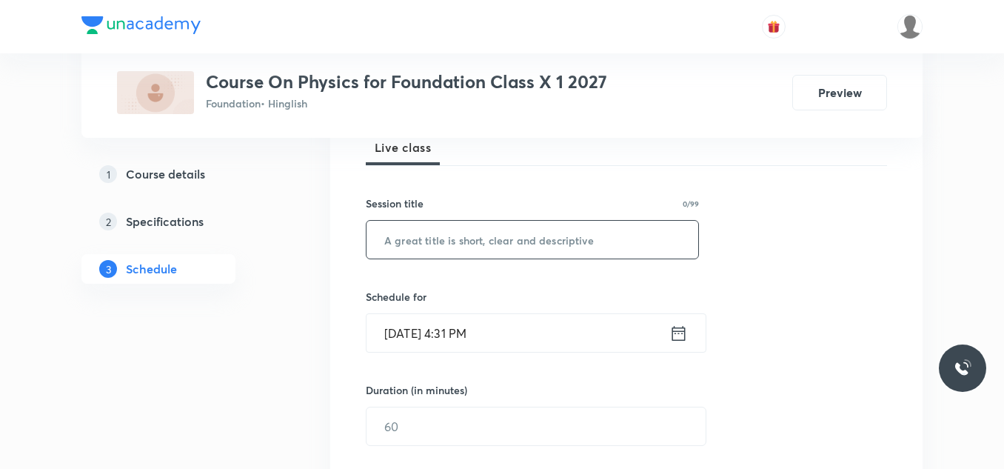
click at [417, 235] on input "text" at bounding box center [532, 240] width 332 height 38
paste input "Electricty-29"
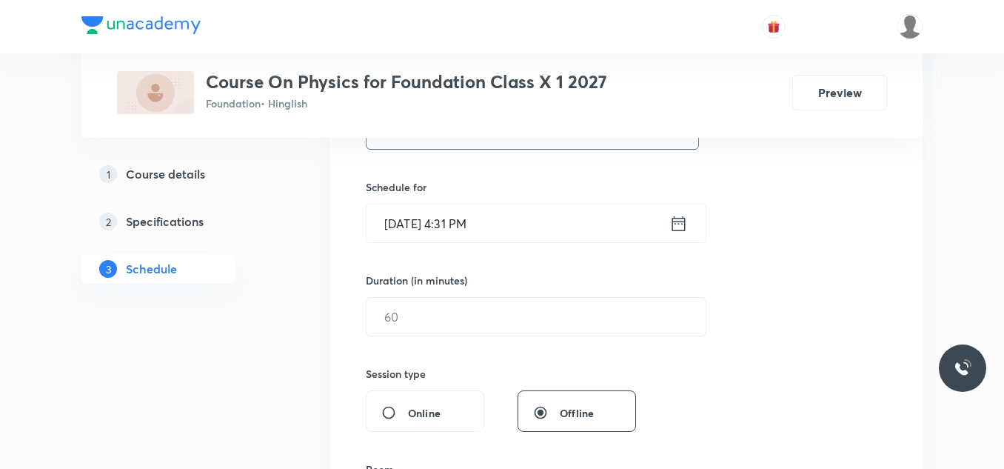
type input "Electricty-30"
click at [528, 226] on input "Oct 7, 2025, 4:31 PM" at bounding box center [517, 223] width 303 height 38
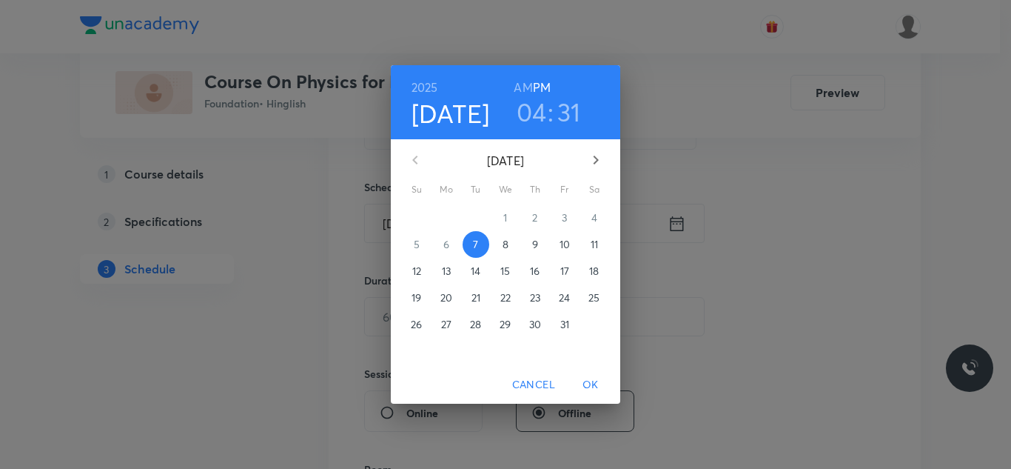
click at [537, 104] on h3 "04" at bounding box center [532, 111] width 30 height 31
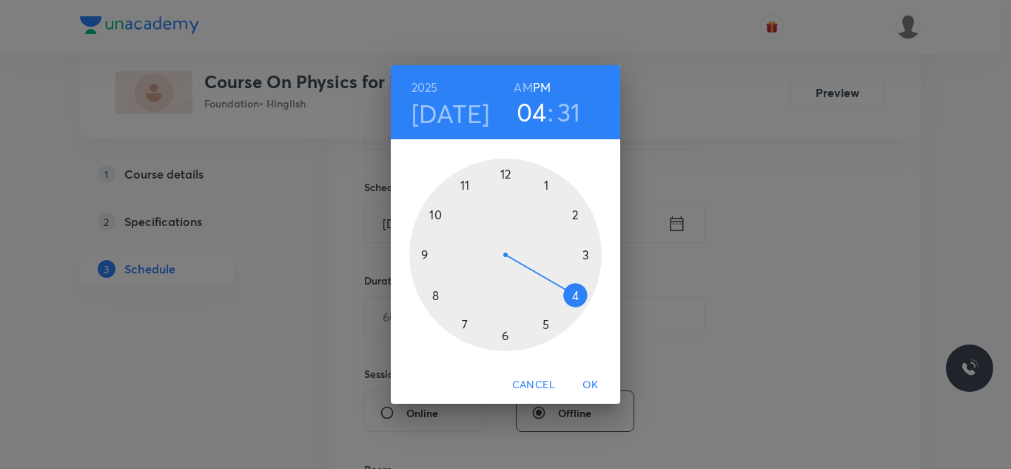
click at [505, 336] on div at bounding box center [505, 254] width 192 height 192
click at [577, 215] on div at bounding box center [505, 254] width 192 height 192
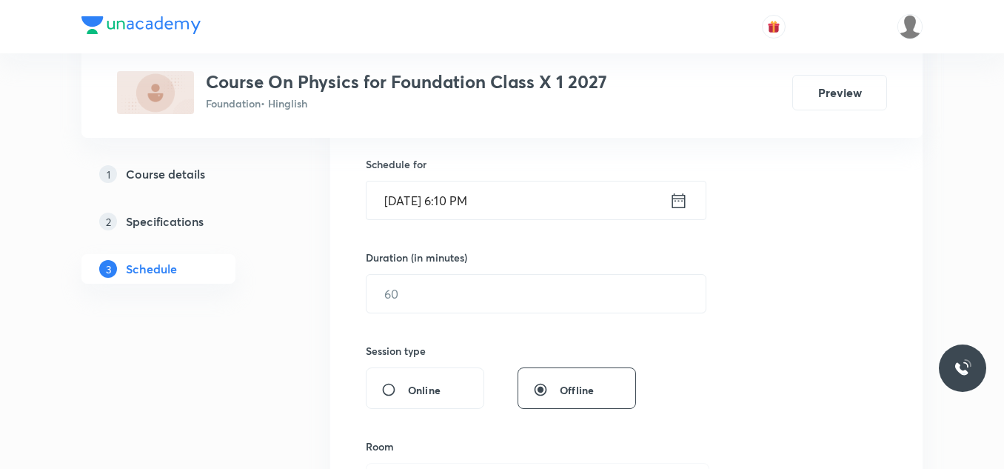
scroll to position [363, 0]
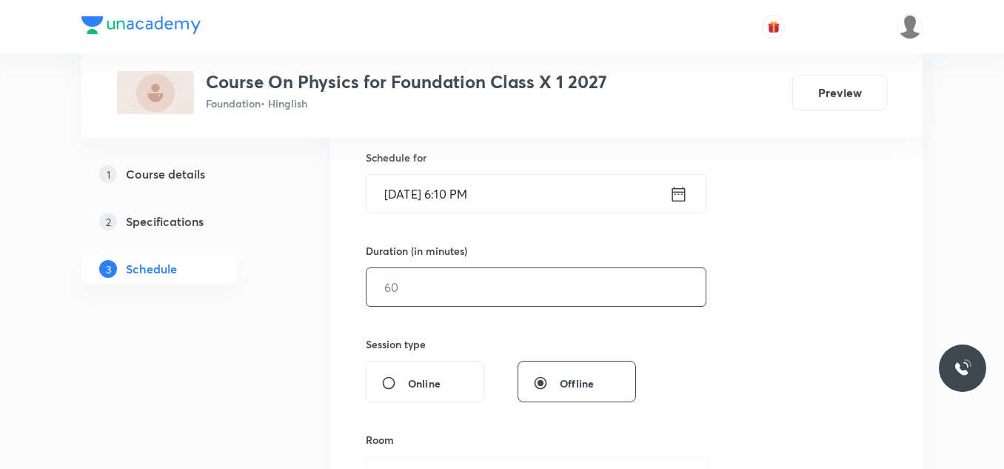
click at [416, 295] on input "text" at bounding box center [535, 287] width 339 height 38
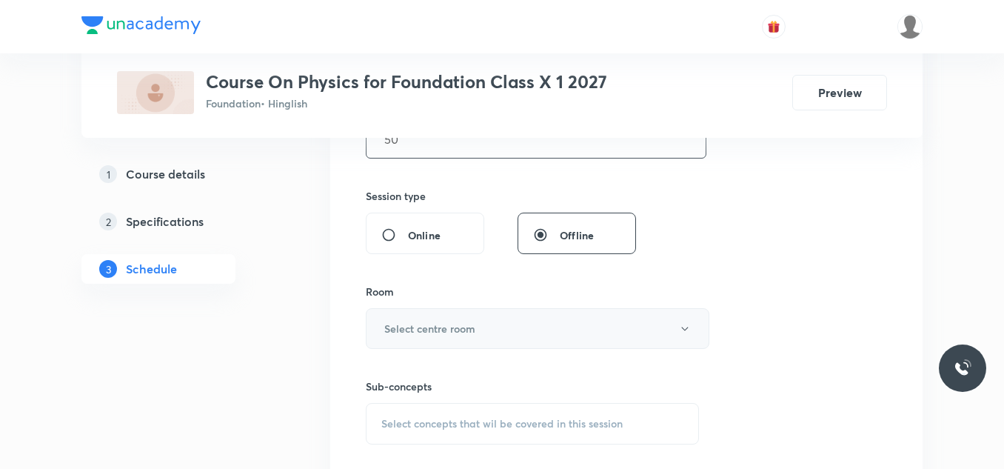
scroll to position [512, 0]
type input "50"
click at [417, 336] on button "Select centre room" at bounding box center [537, 327] width 343 height 41
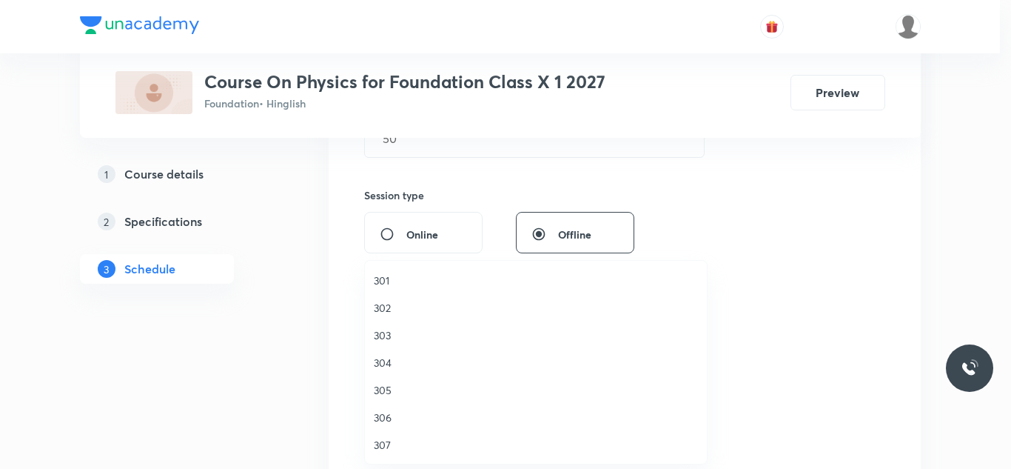
click at [389, 300] on span "302" at bounding box center [536, 308] width 324 height 16
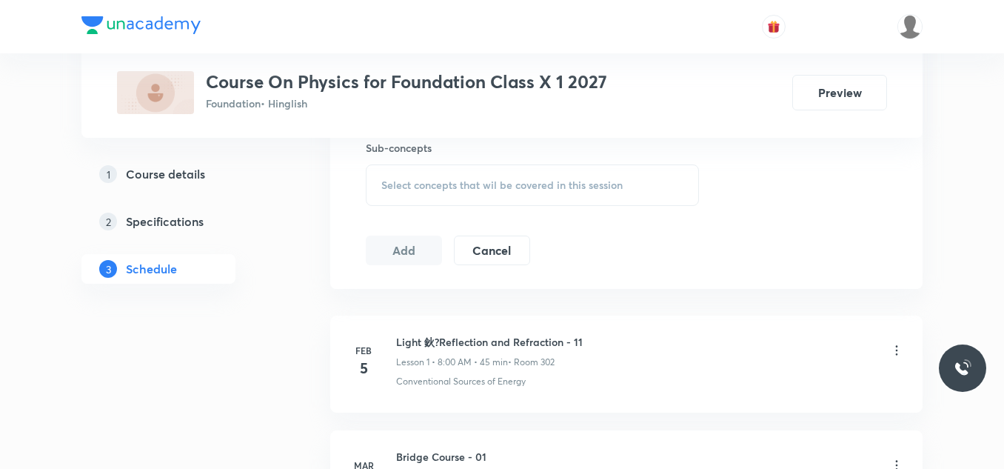
scroll to position [751, 0]
click at [432, 187] on span "Select concepts that wil be covered in this session" at bounding box center [501, 184] width 241 height 12
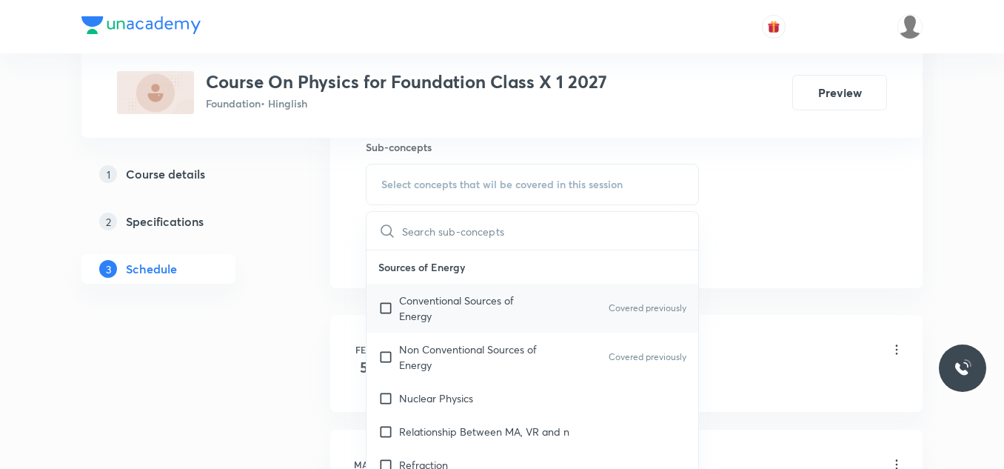
click at [429, 311] on p "Conventional Sources of Energy" at bounding box center [474, 307] width 150 height 31
checkbox input "true"
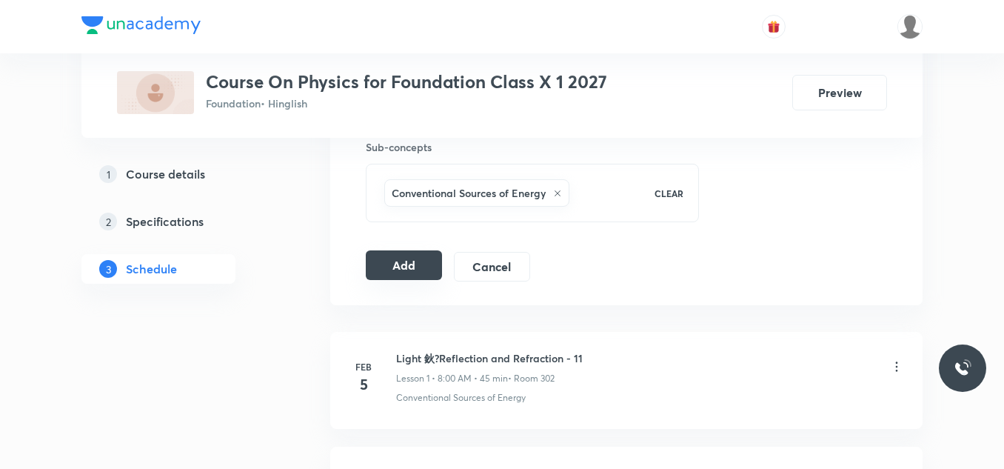
click at [398, 264] on button "Add" at bounding box center [404, 265] width 76 height 30
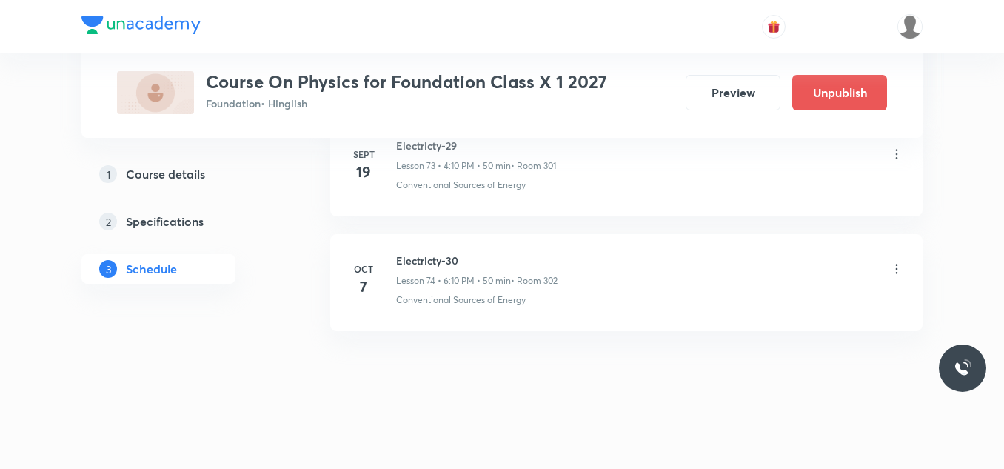
scroll to position [8528, 0]
